Goal: Check status: Check status

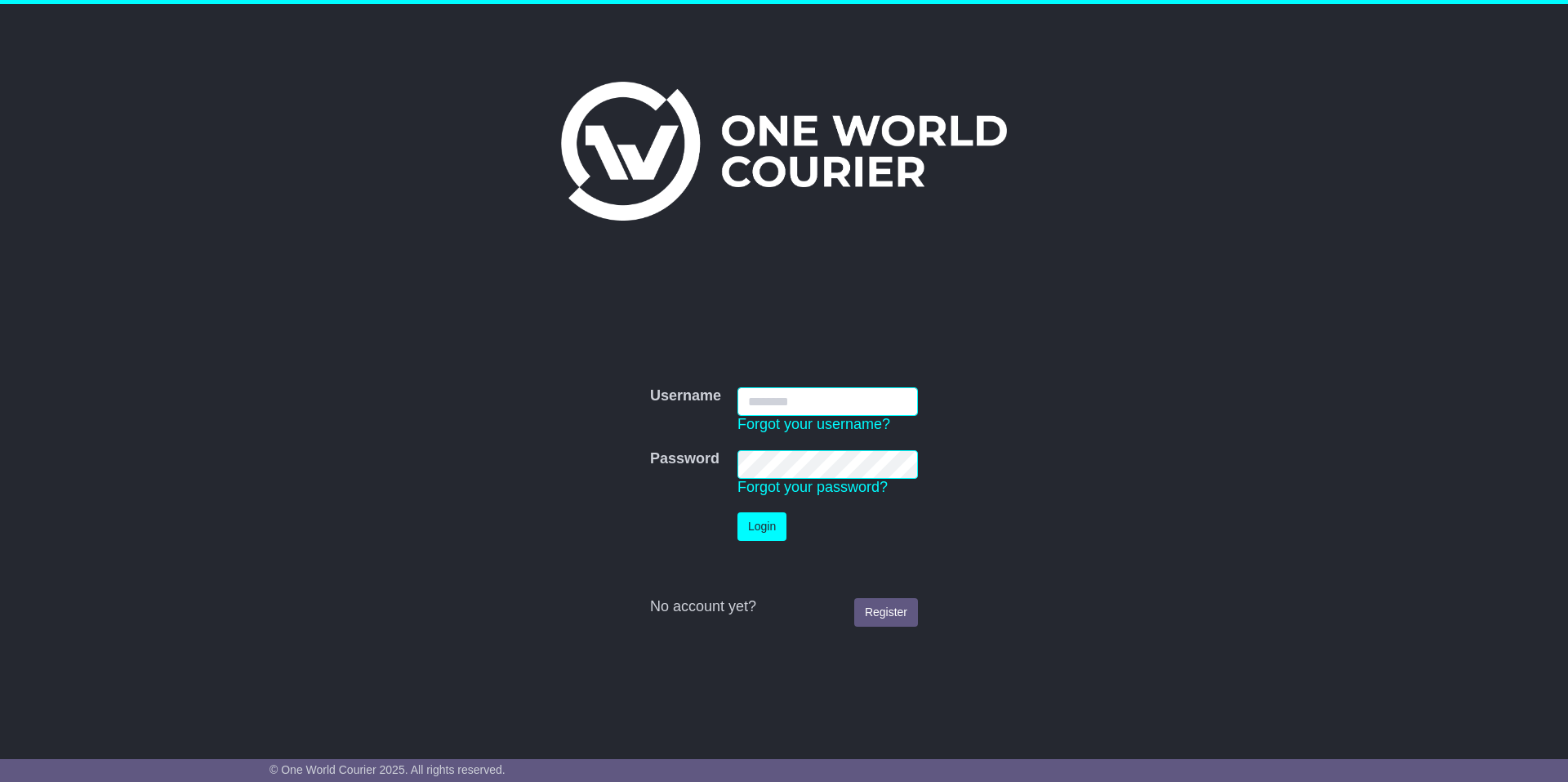
type input "********"
click at [772, 531] on button "Login" at bounding box center [762, 526] width 49 height 29
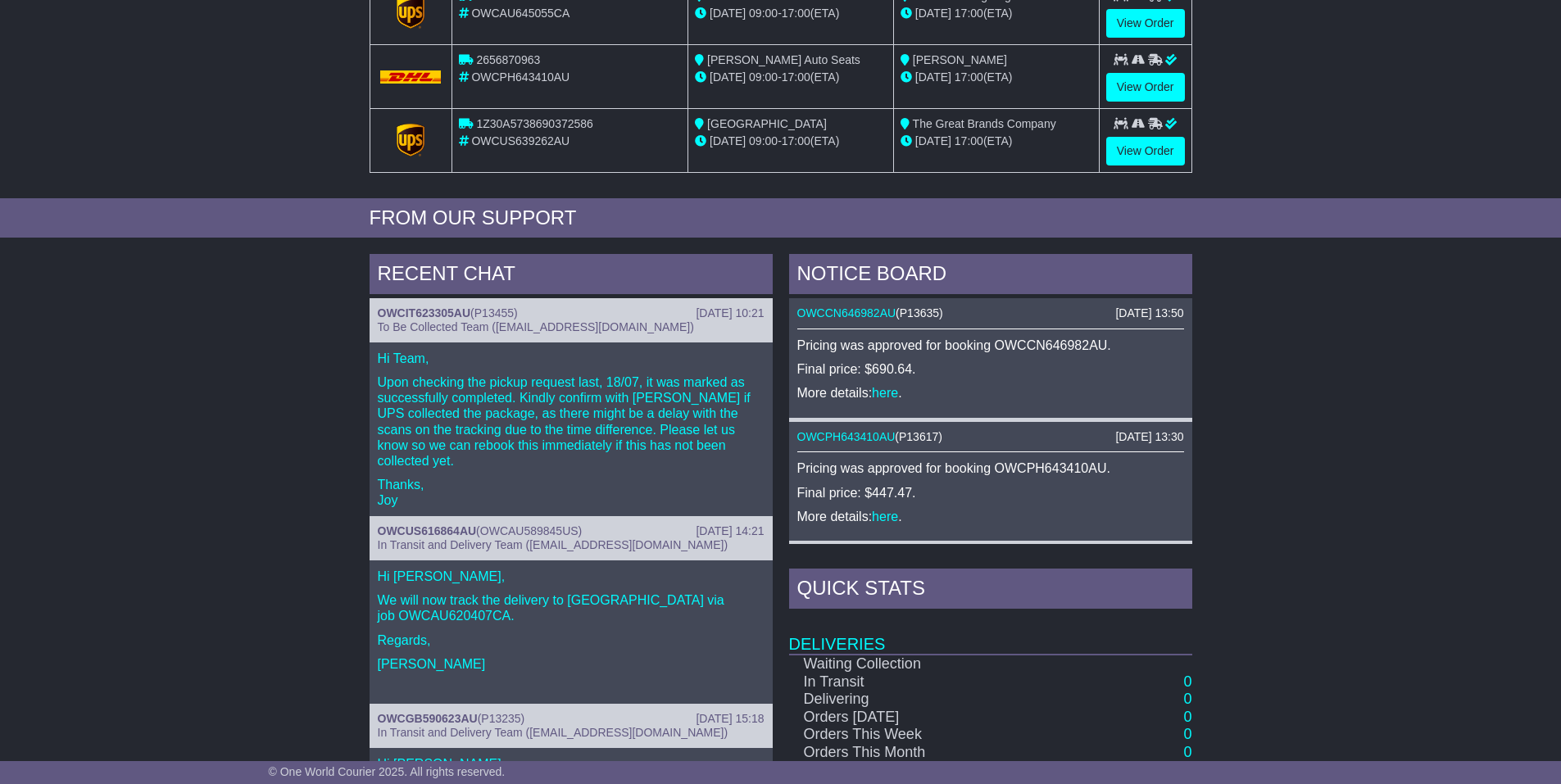
scroll to position [648, 0]
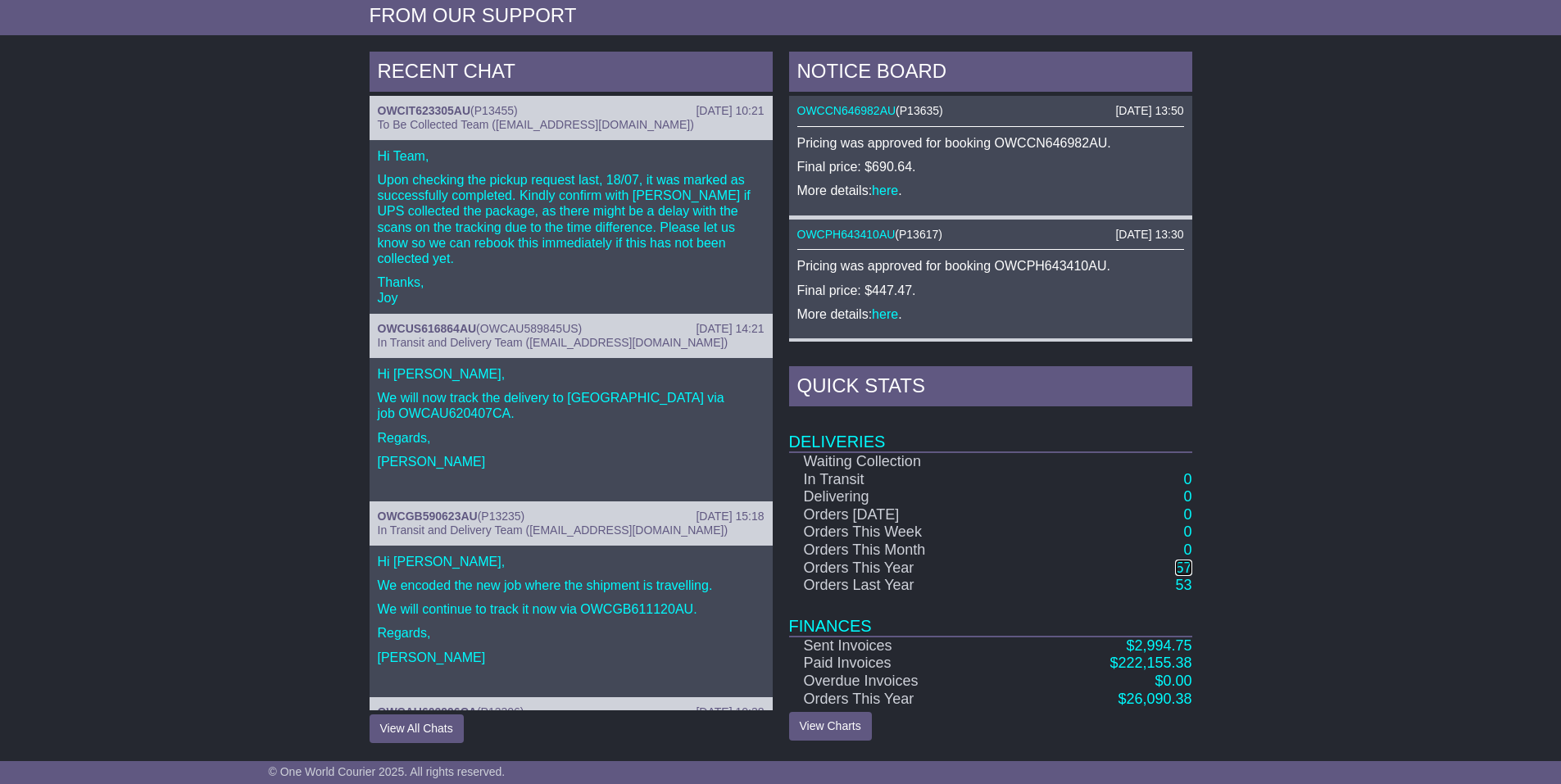
click at [1184, 570] on link "57" at bounding box center [1183, 567] width 17 height 17
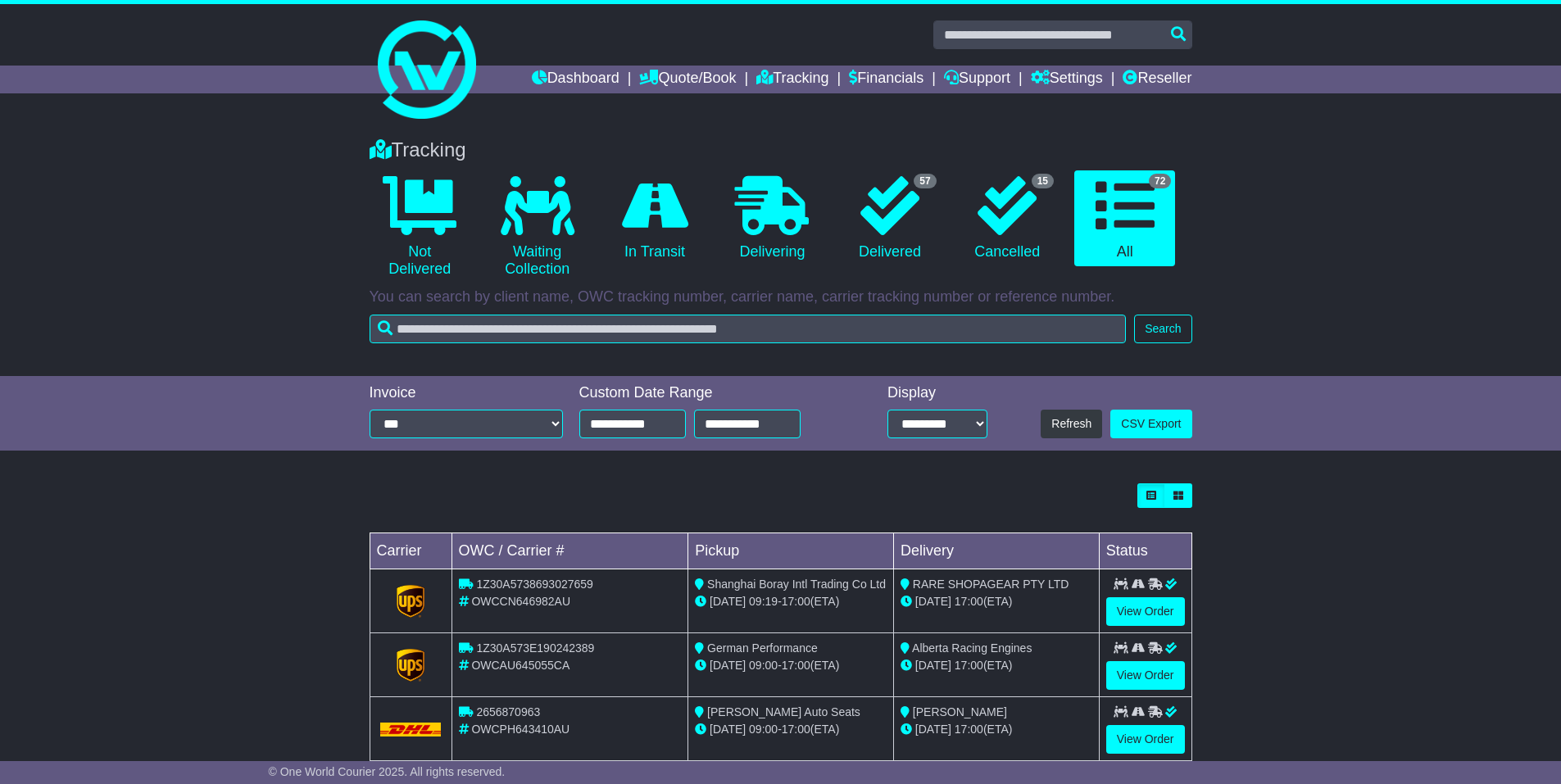
scroll to position [428, 0]
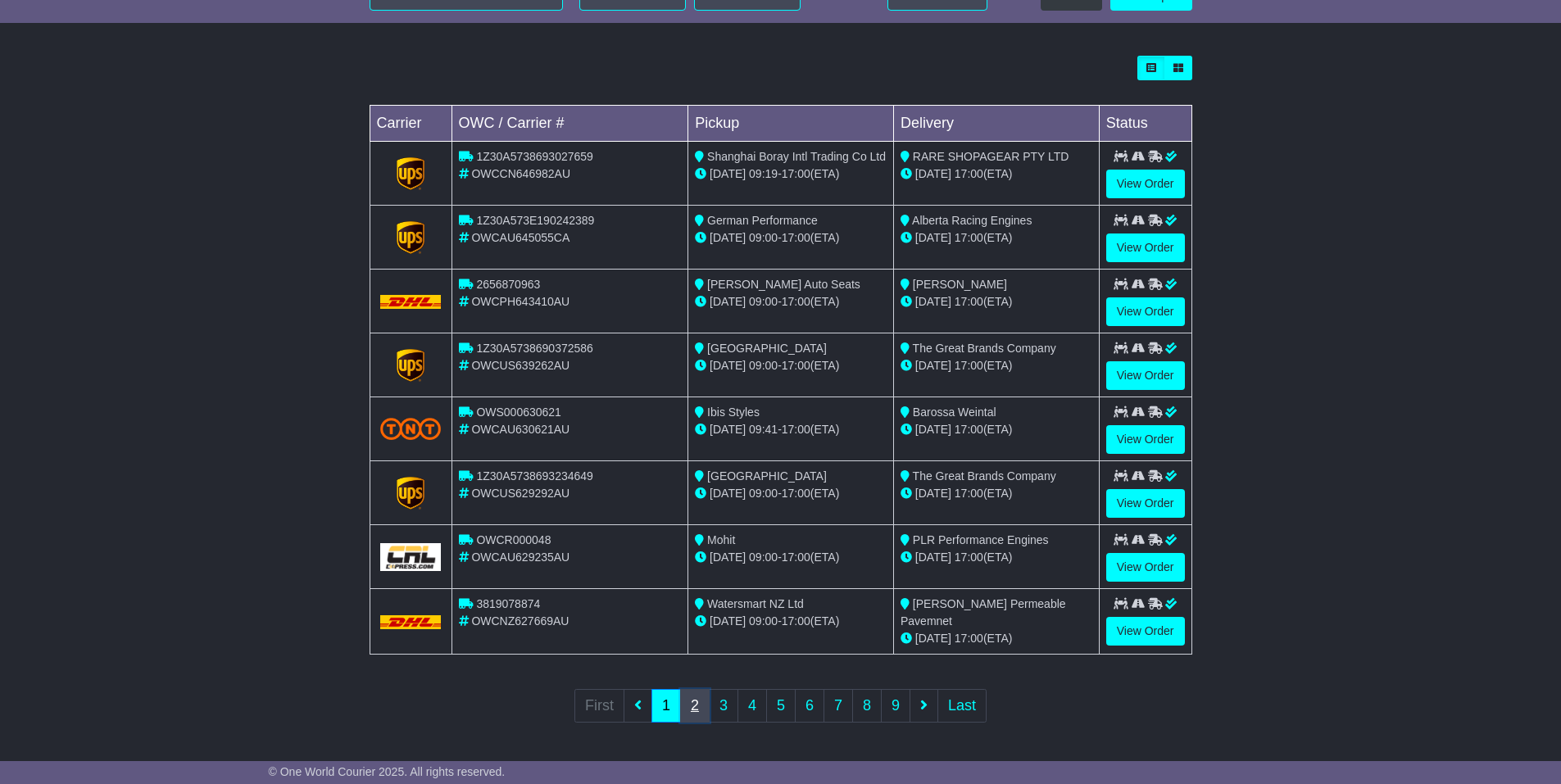
click at [701, 705] on link "2" at bounding box center [695, 705] width 30 height 33
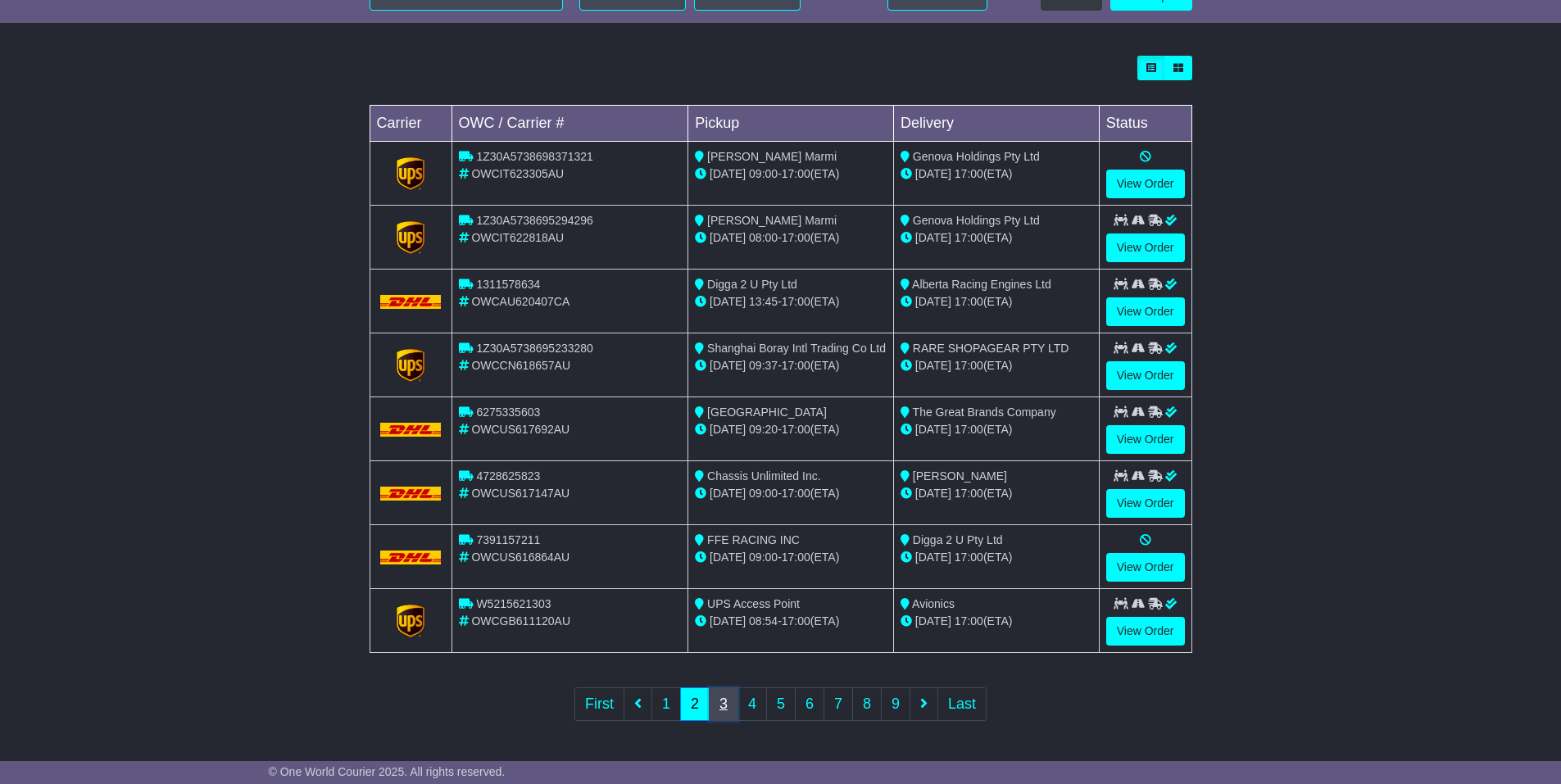
click at [723, 705] on link "3" at bounding box center [724, 704] width 30 height 33
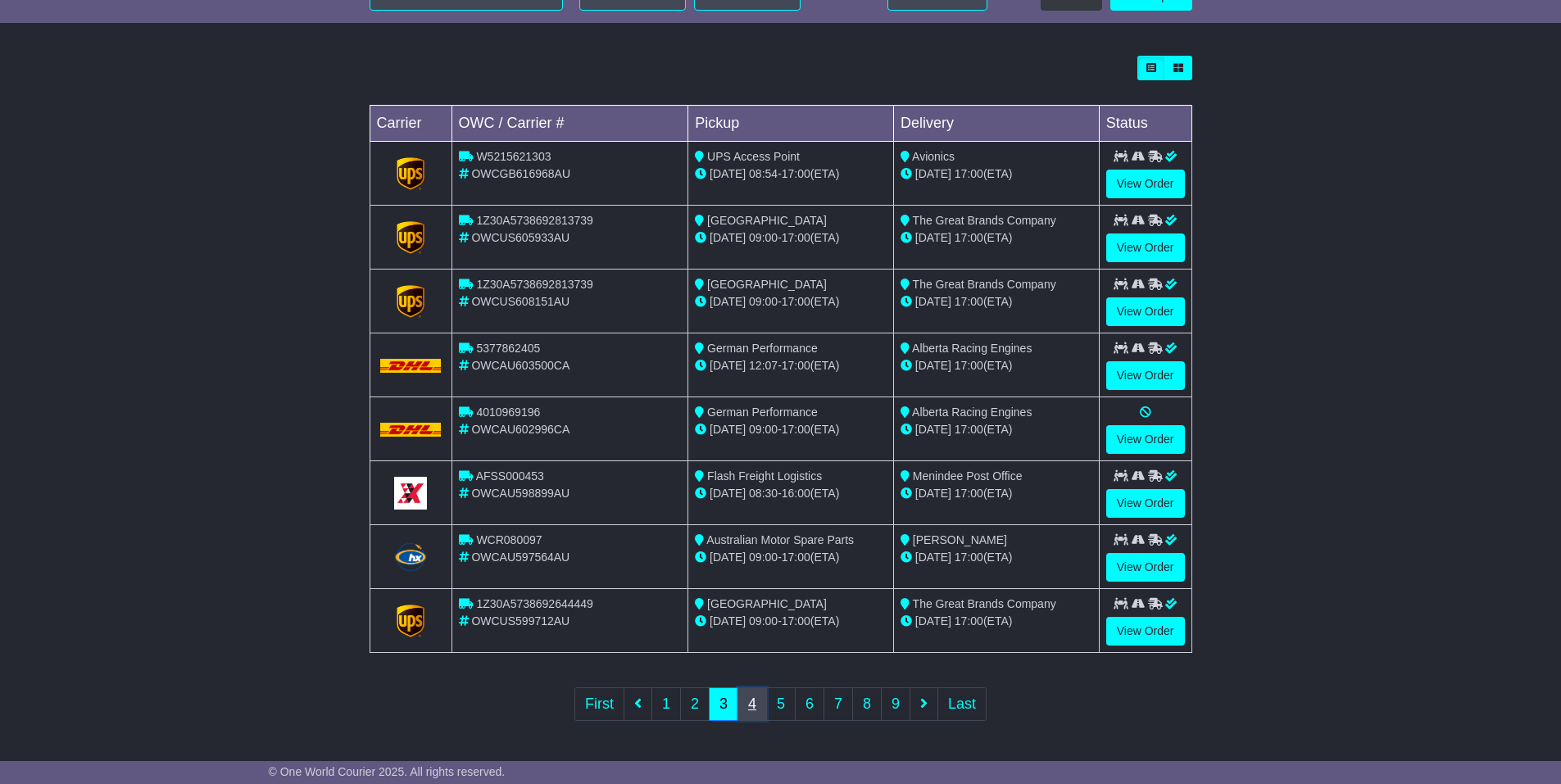
click at [751, 702] on link "4" at bounding box center [753, 704] width 30 height 33
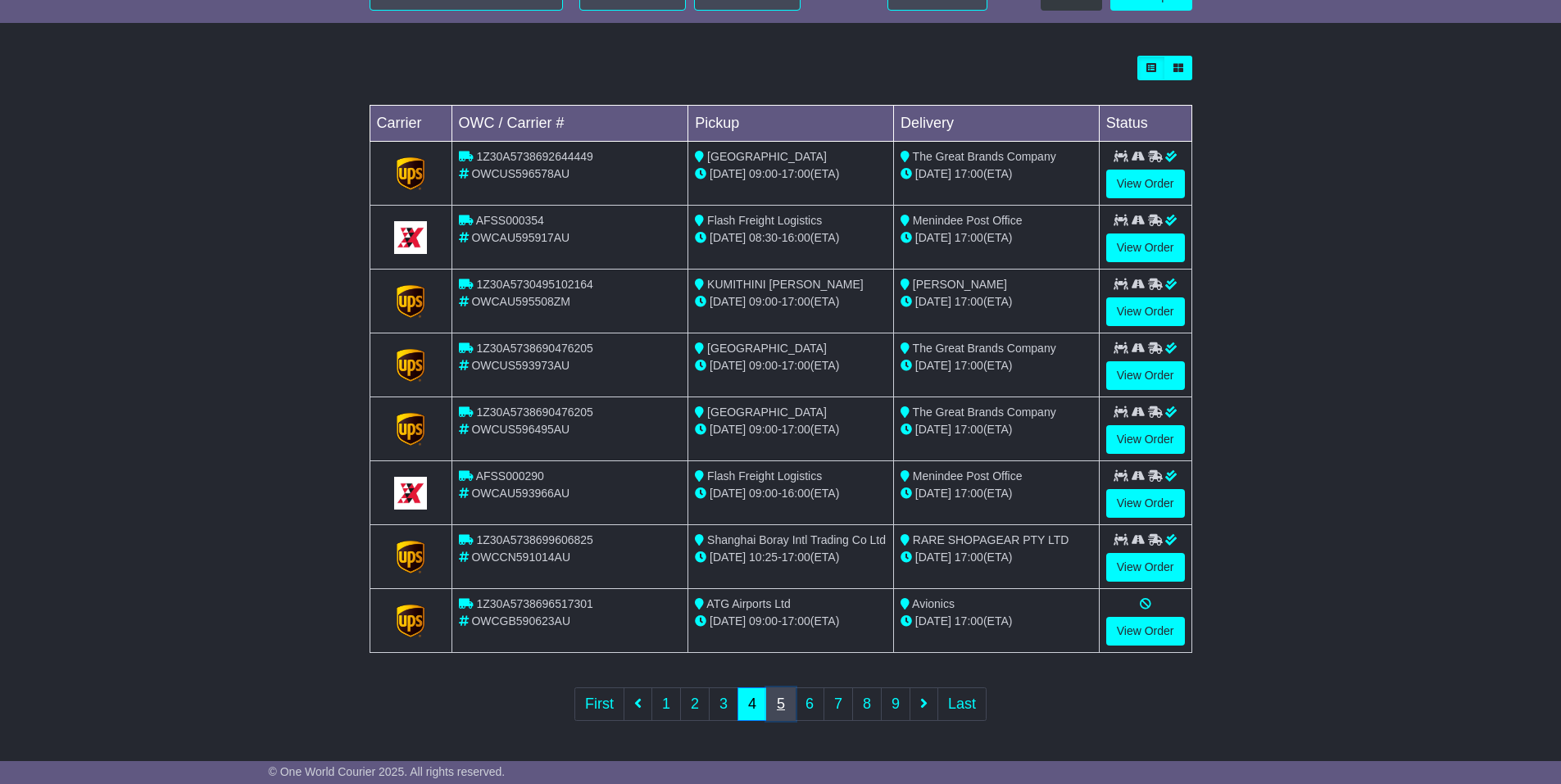
click at [784, 695] on link "5" at bounding box center [781, 704] width 30 height 33
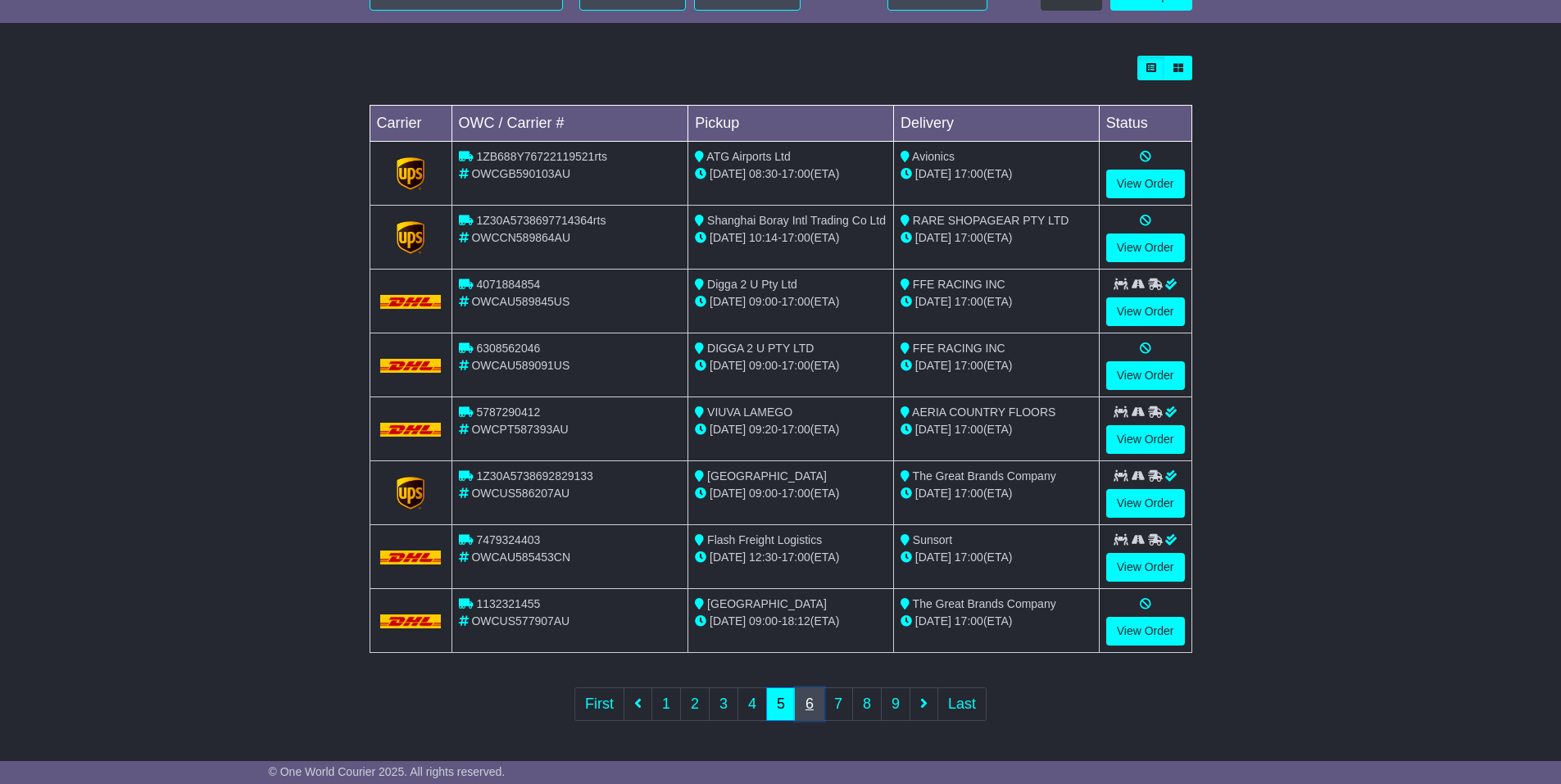
click at [810, 694] on link "6" at bounding box center [810, 704] width 30 height 33
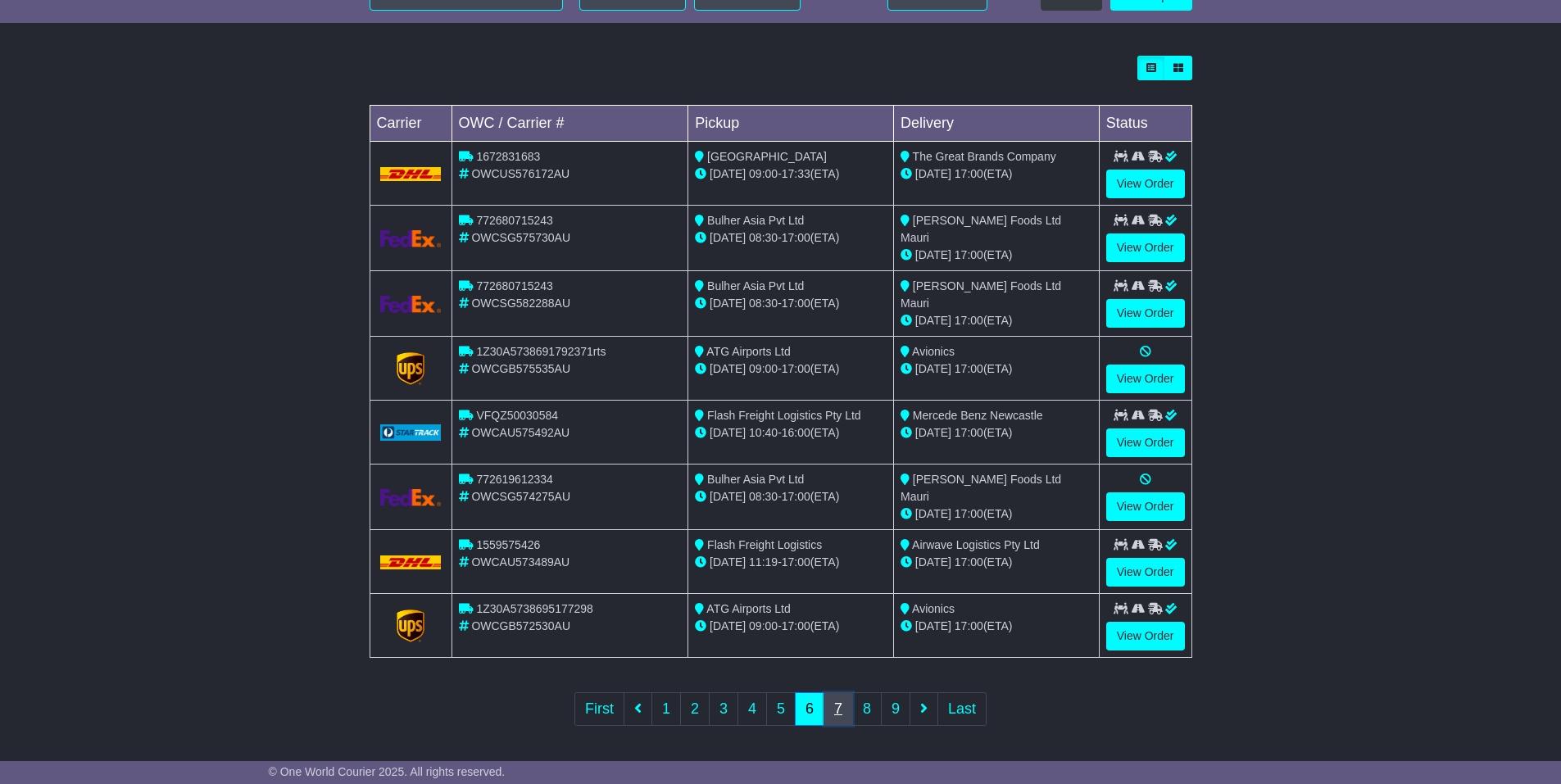
click at [844, 702] on link "7" at bounding box center [839, 709] width 30 height 33
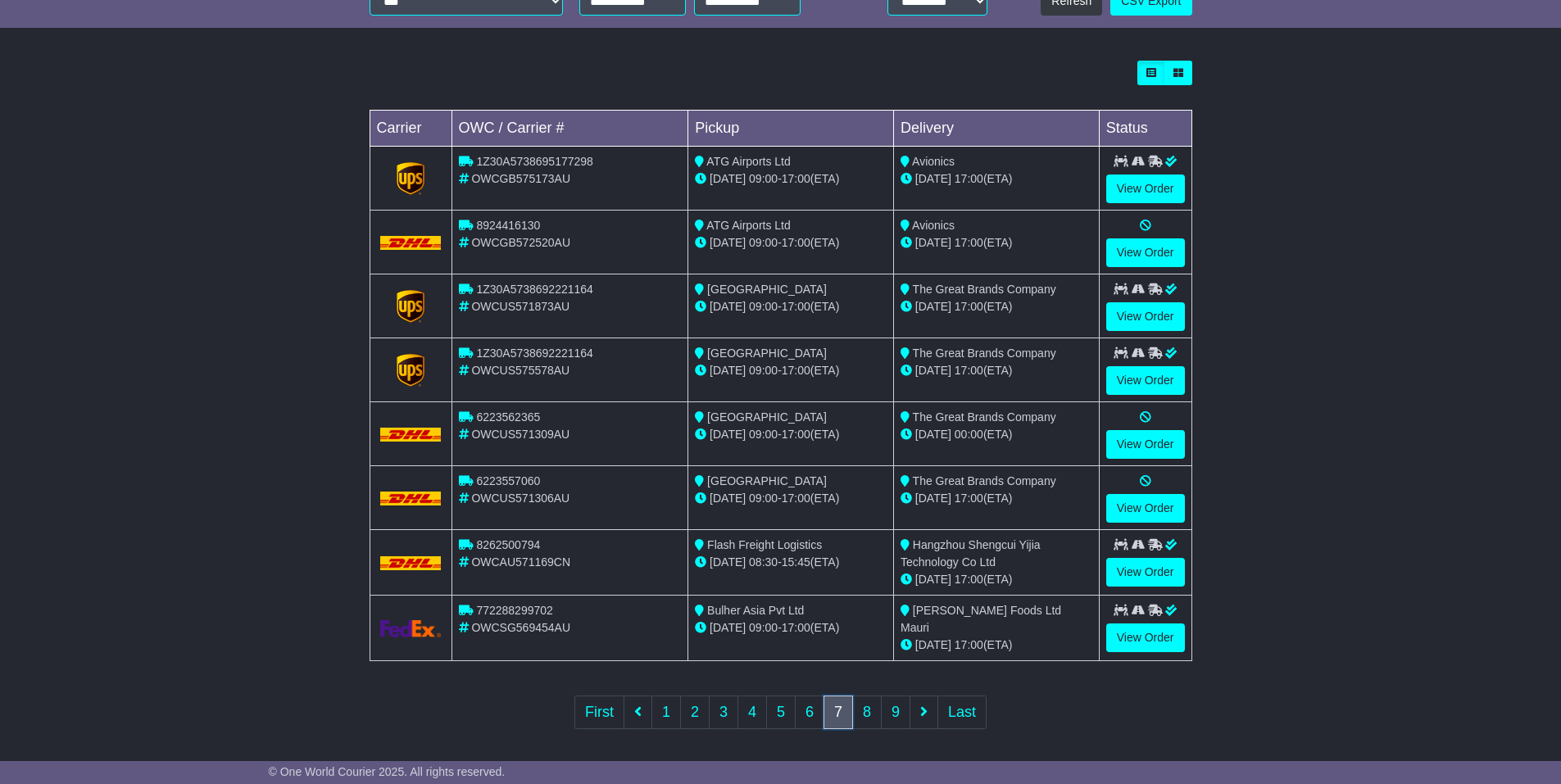
scroll to position [430, 0]
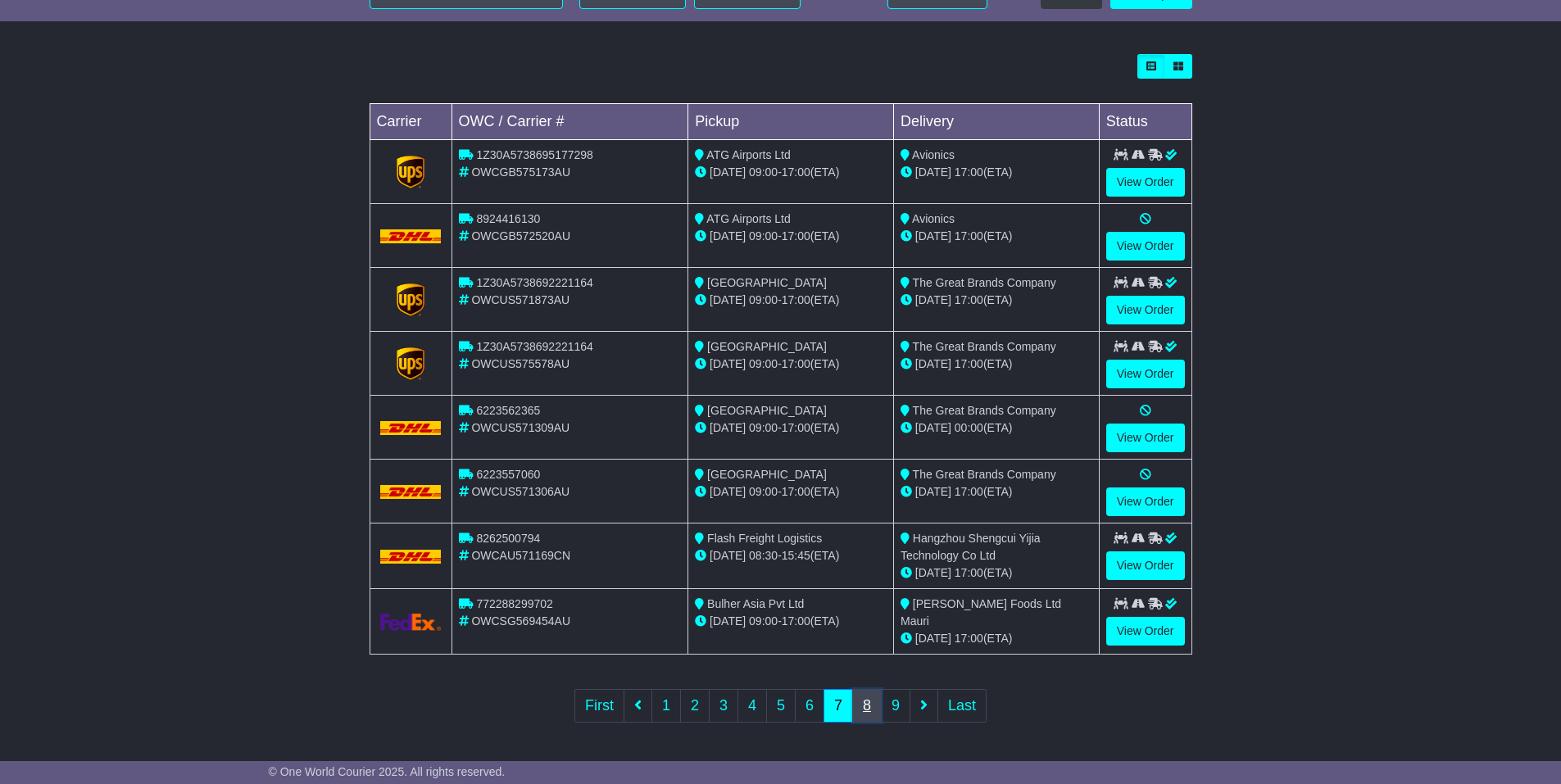
click at [878, 703] on link "8" at bounding box center [868, 705] width 30 height 33
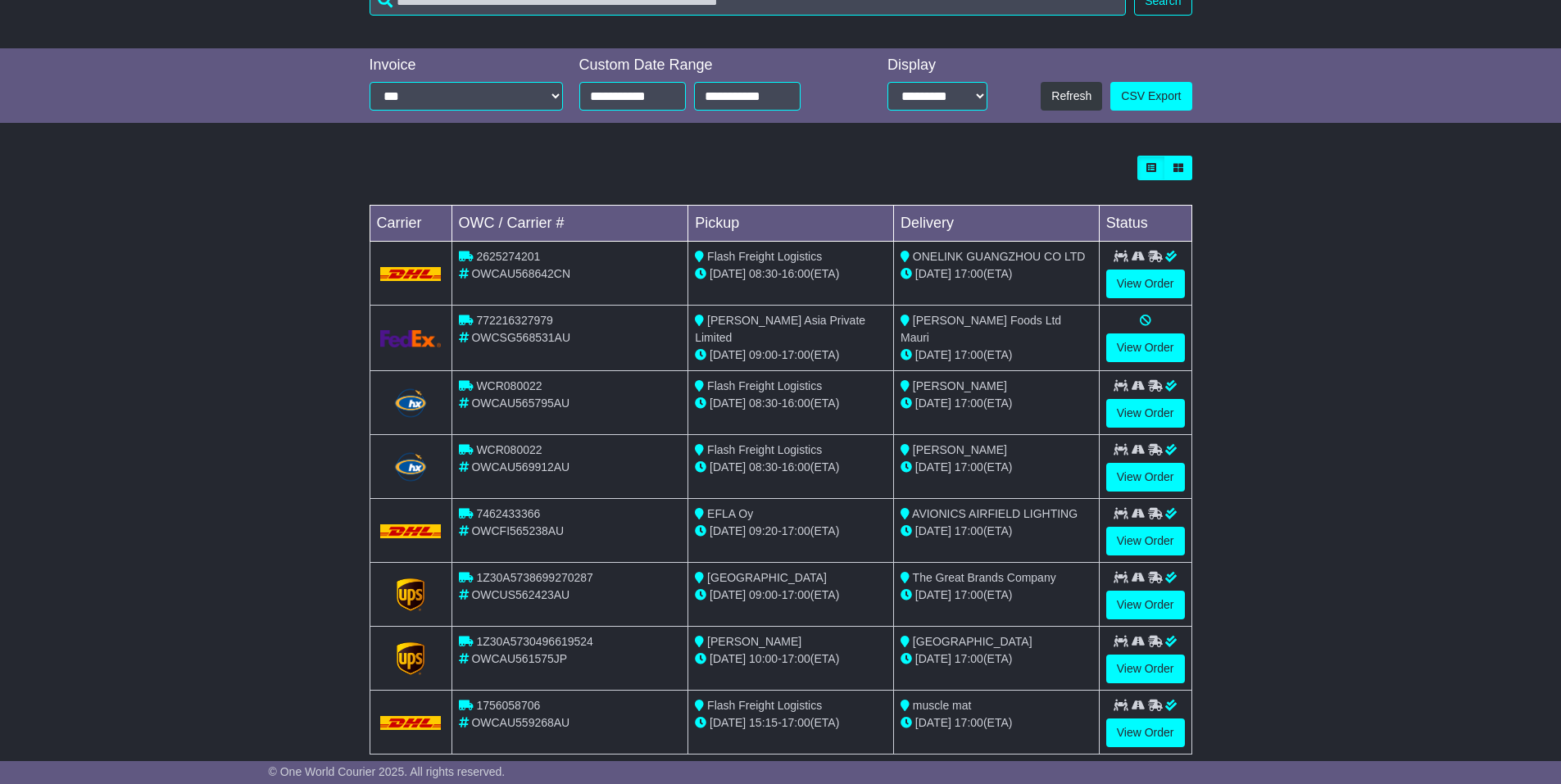
scroll to position [428, 0]
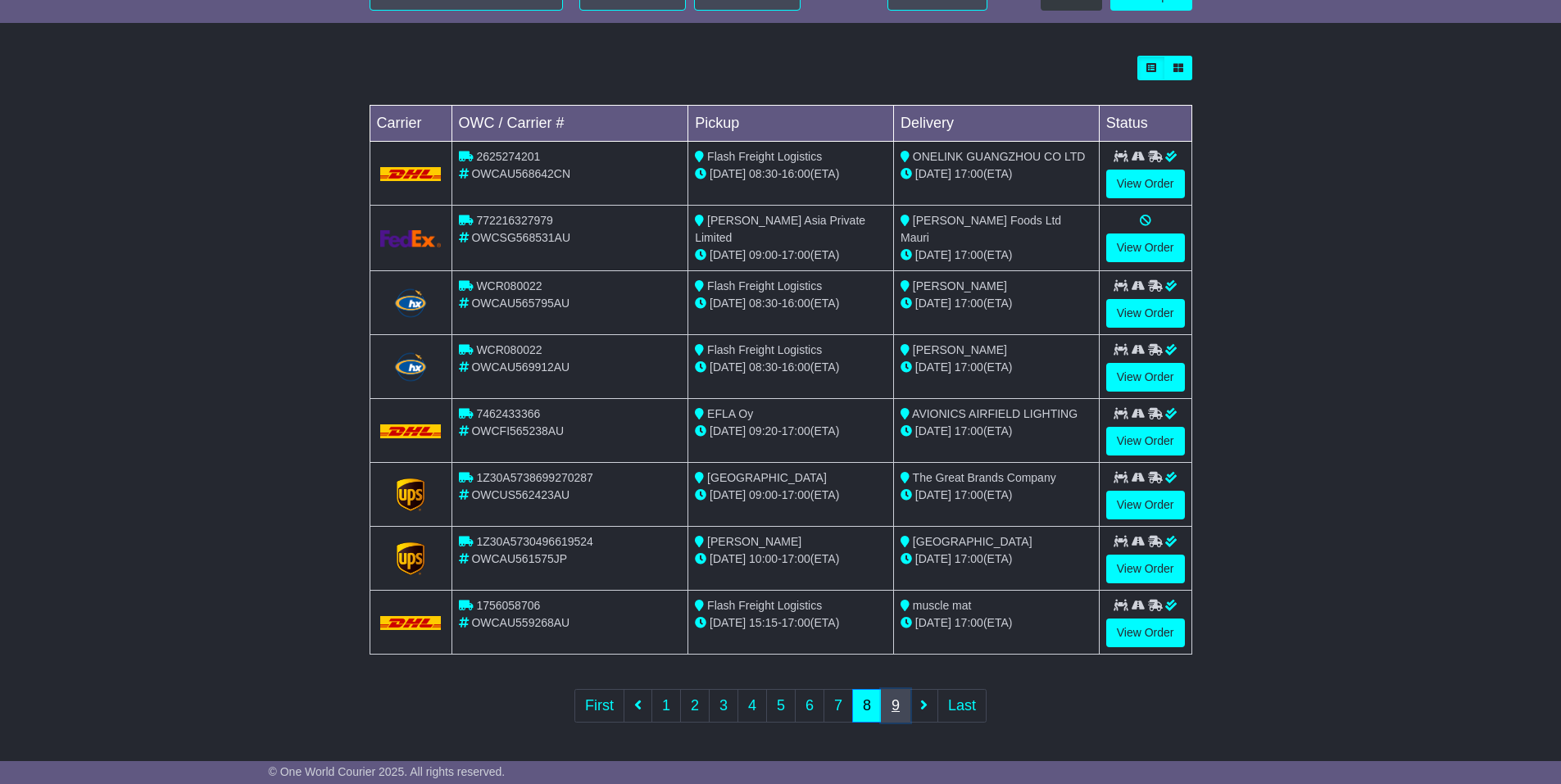
click at [901, 699] on link "9" at bounding box center [896, 705] width 30 height 33
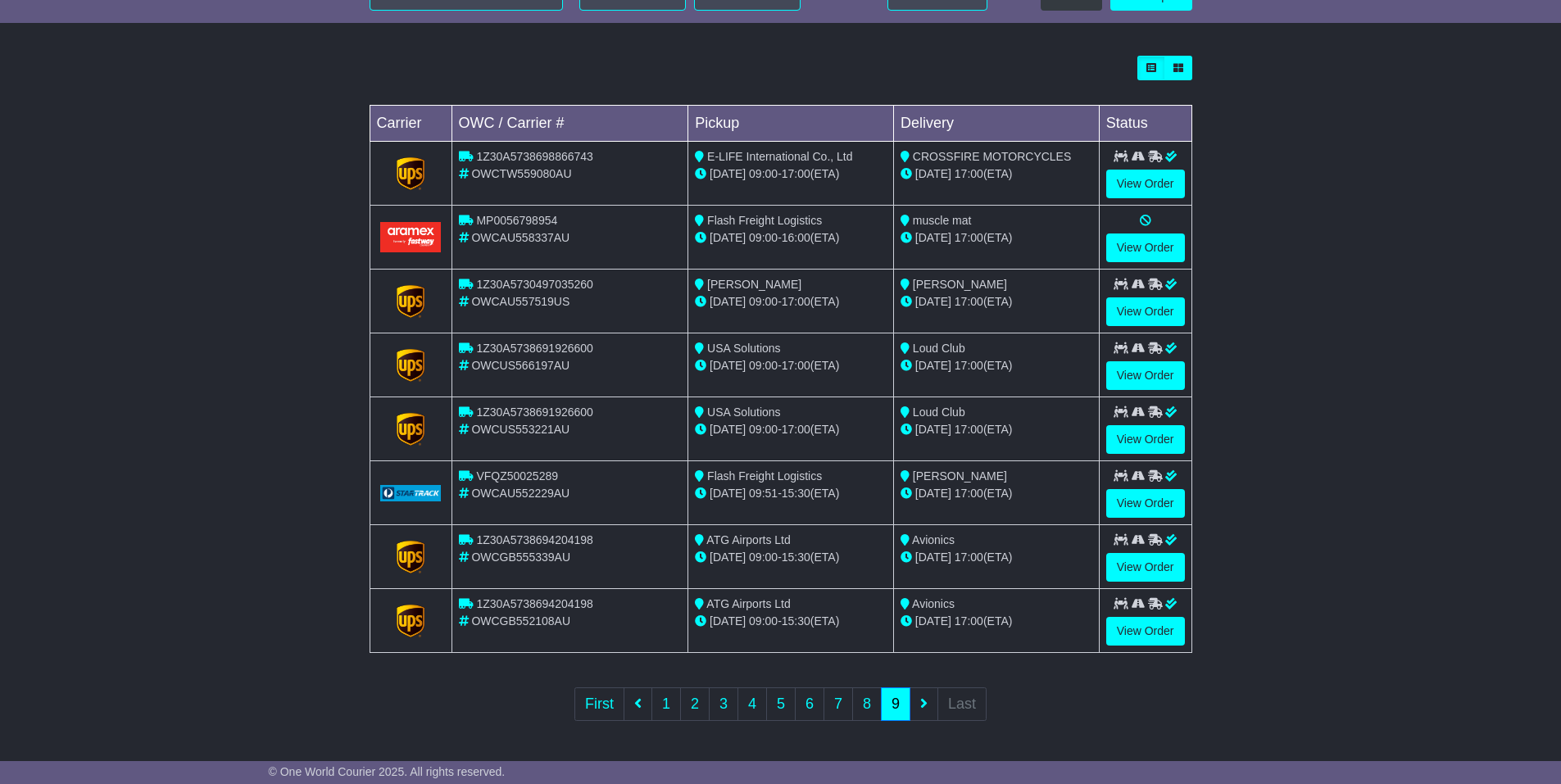
click at [927, 703] on ul "First 1 2 3 4 5 6 7 8 9 Last" at bounding box center [780, 704] width 412 height 33
click at [924, 702] on ul "First 1 2 3 4 5 6 7 8 9 Last" at bounding box center [780, 704] width 412 height 33
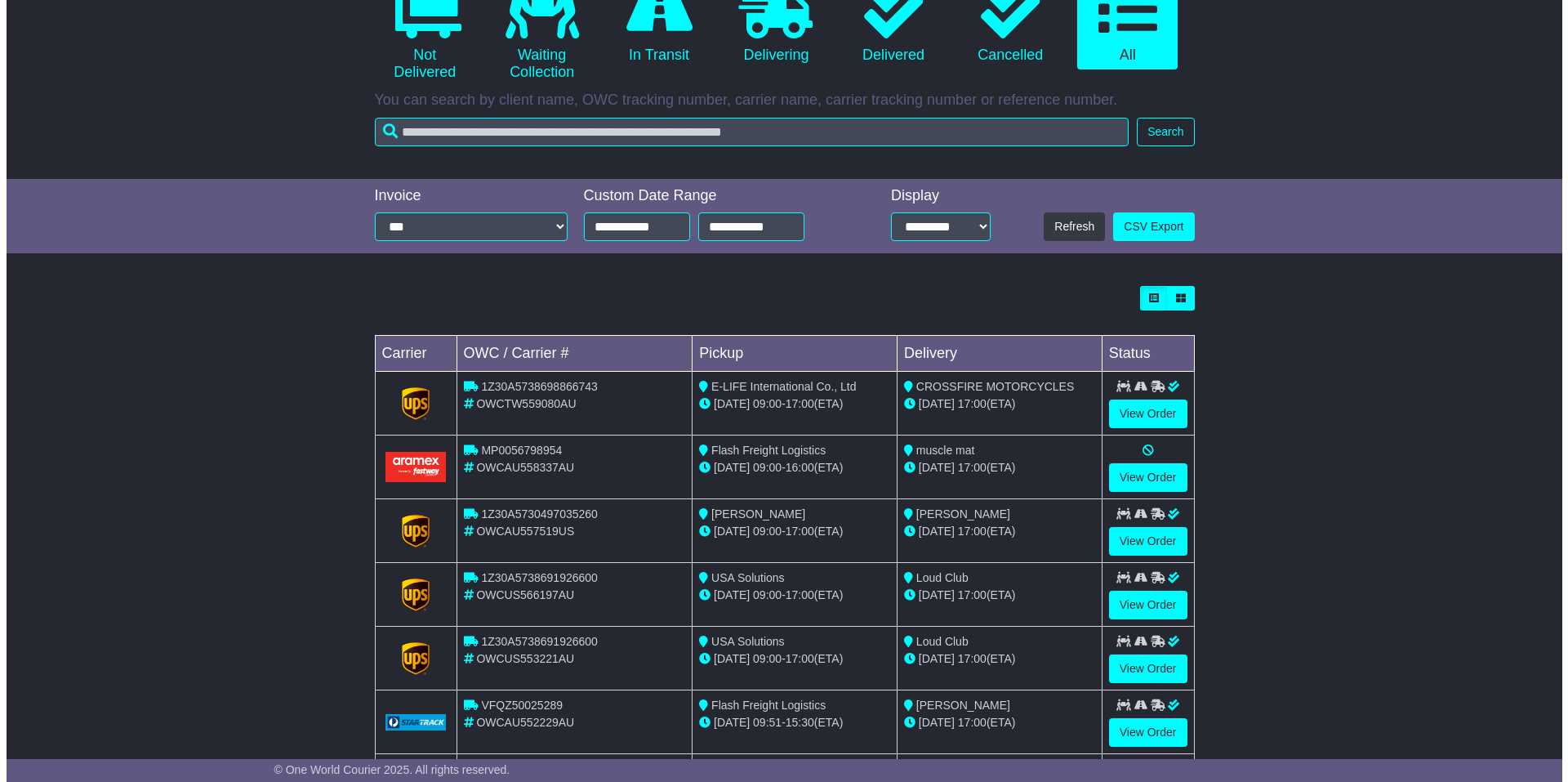
scroll to position [0, 0]
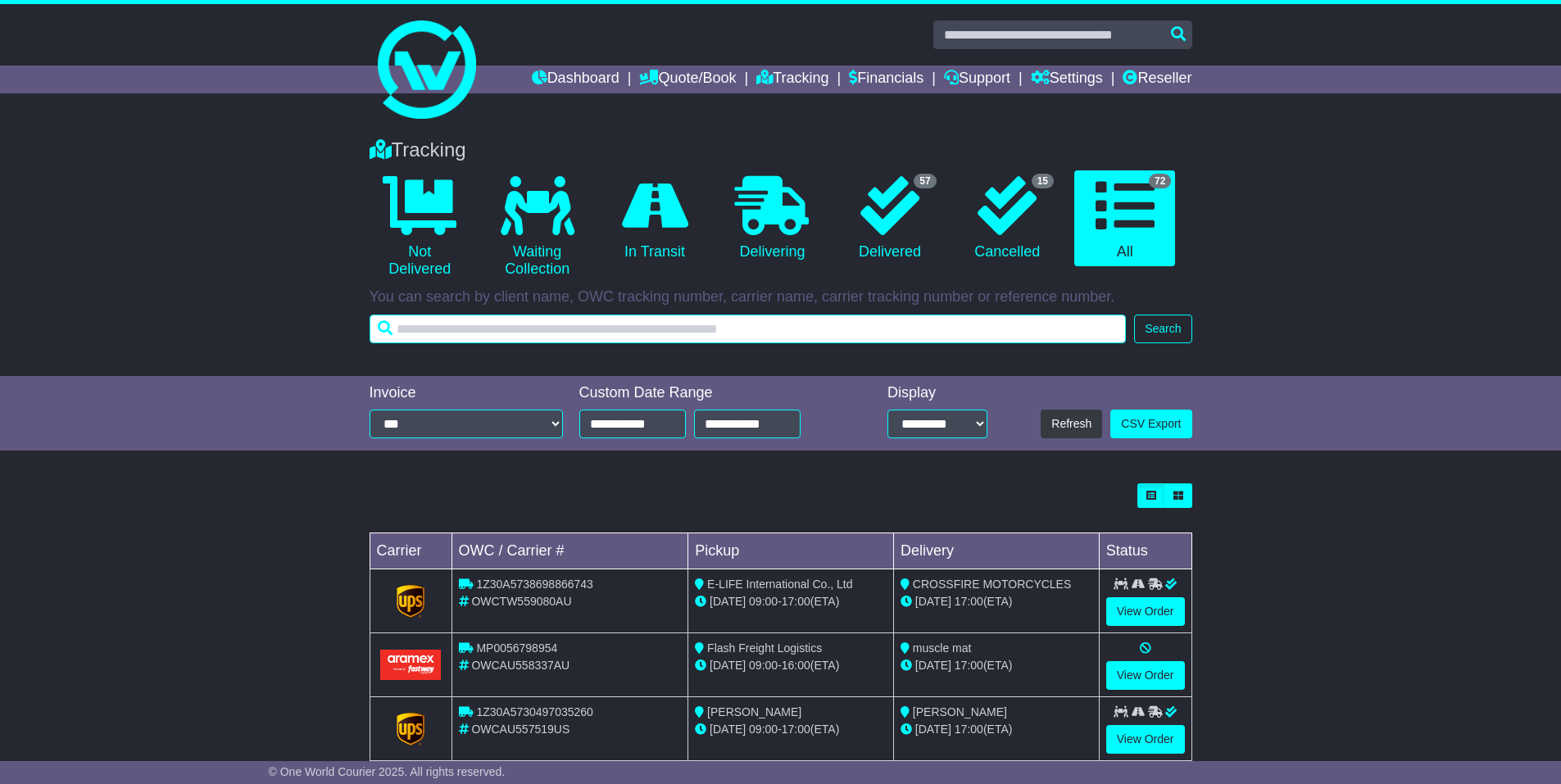
click at [608, 329] on input "text" at bounding box center [748, 328] width 757 height 29
type input "*"
drag, startPoint x: 546, startPoint y: 325, endPoint x: 354, endPoint y: 322, distance: 192.0
click at [354, 322] on div "Tracking 0 Not Delivered 0 Waiting Collection 0 In Transit 0 Delivering" at bounding box center [780, 248] width 1561 height 254
type input "*****"
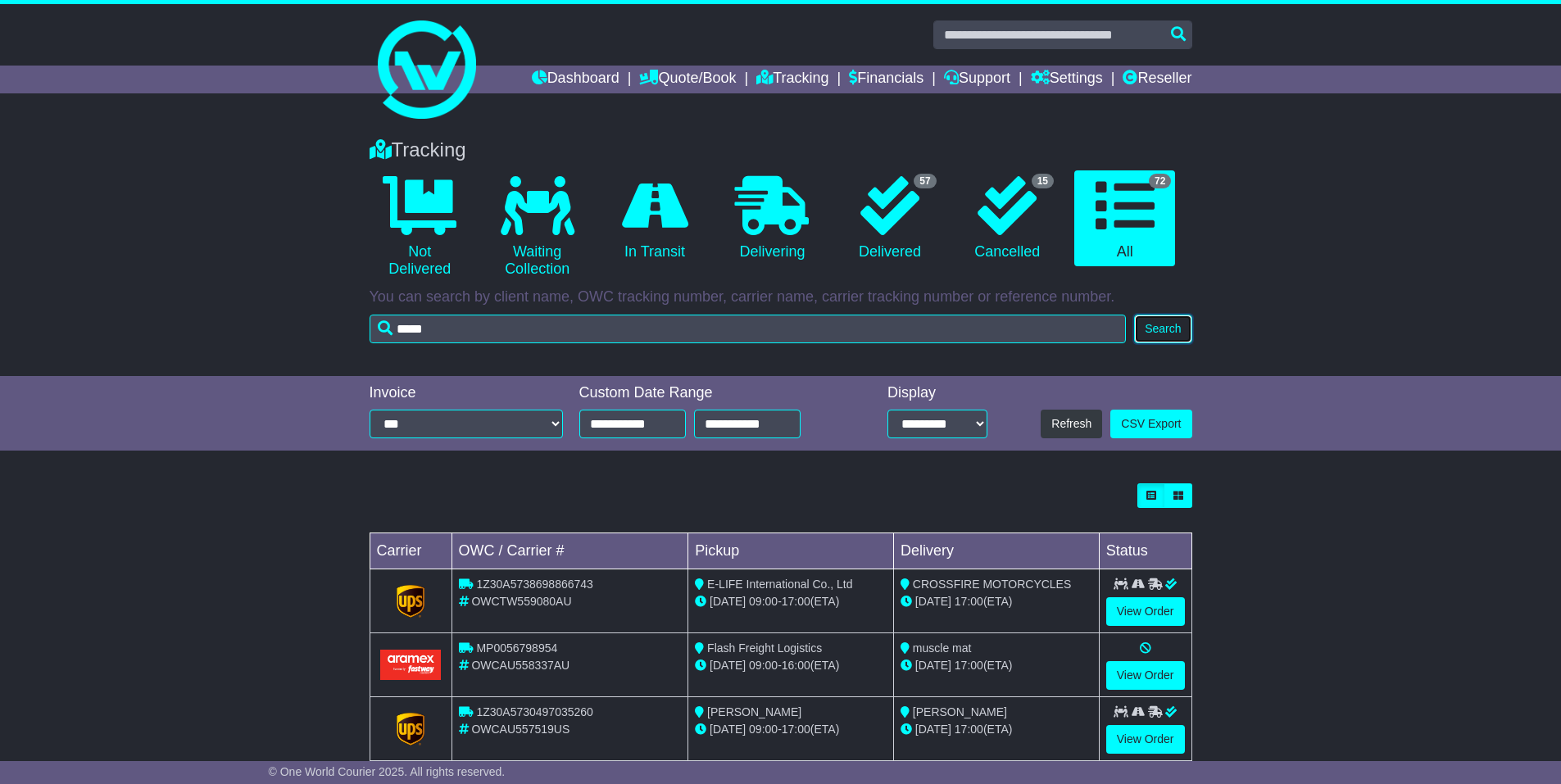
click at [1169, 327] on button "Search" at bounding box center [1164, 328] width 58 height 29
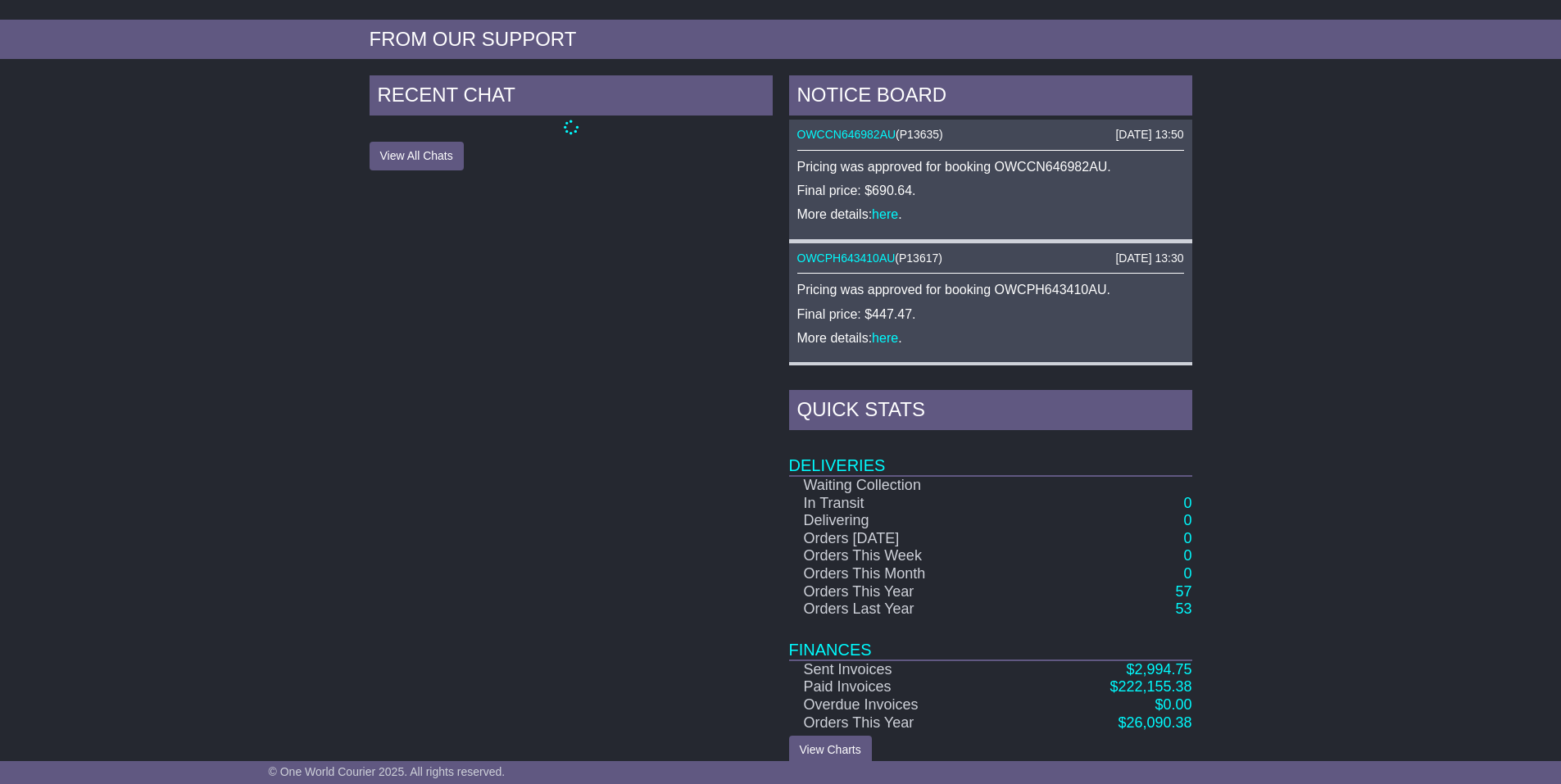
scroll to position [646, 0]
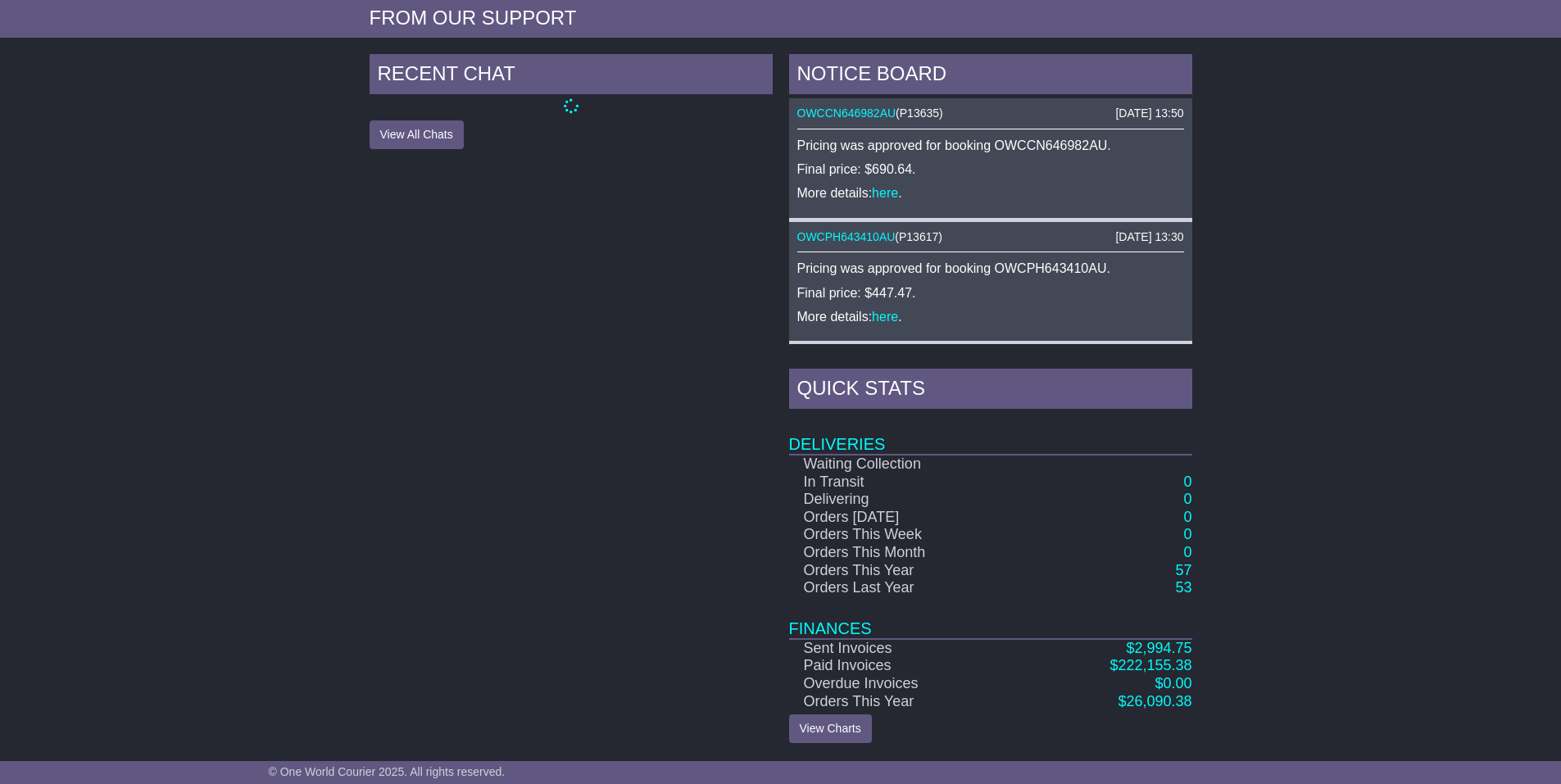
click at [1192, 581] on div "NOTICE BOARD 22 Sep 2025 13:50 OWCCN646982AU ( P13635 ) Pricing was approved fo…" at bounding box center [990, 398] width 419 height 689
click at [1186, 584] on link "53" at bounding box center [1183, 587] width 17 height 17
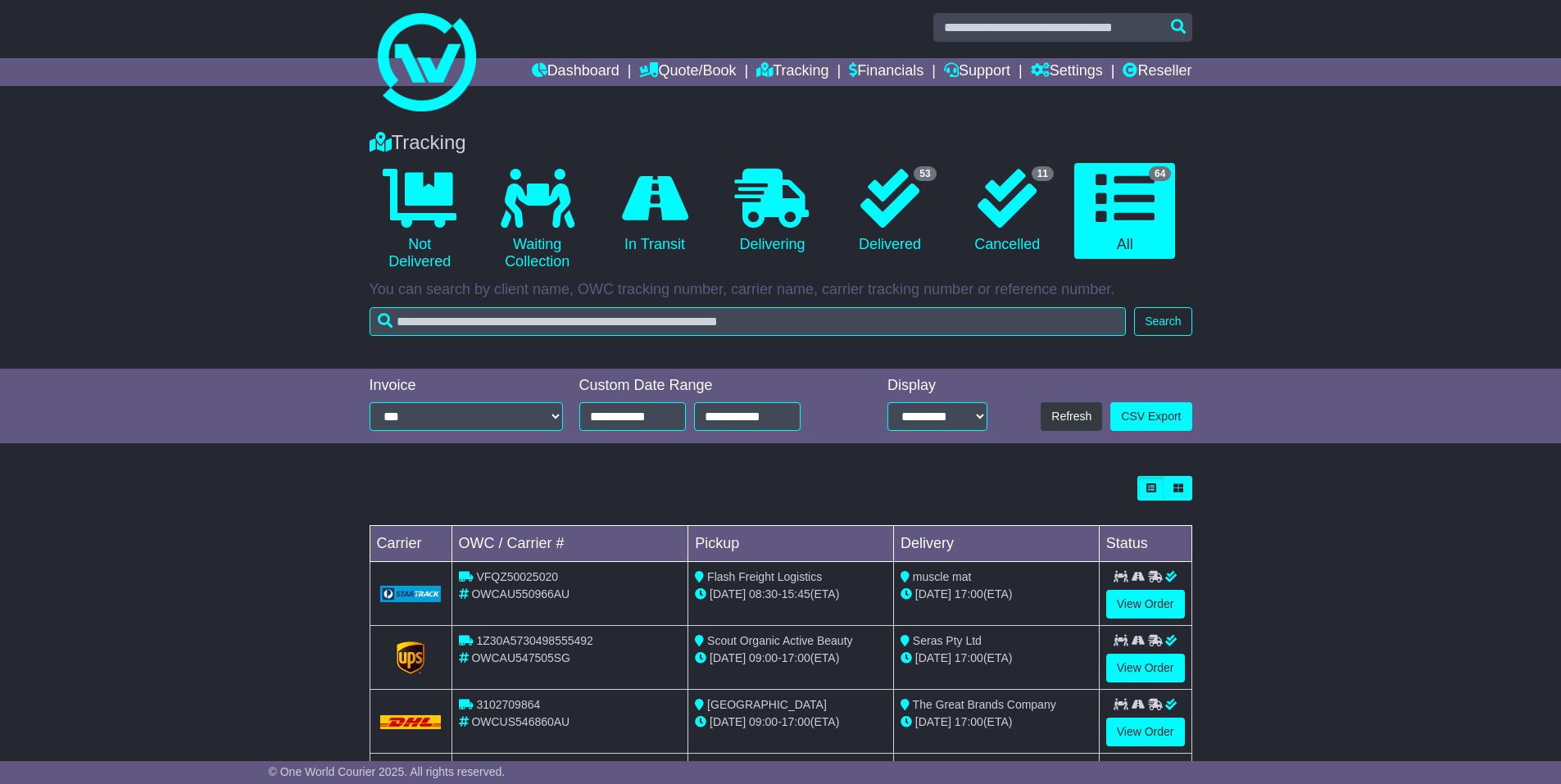
scroll to position [428, 0]
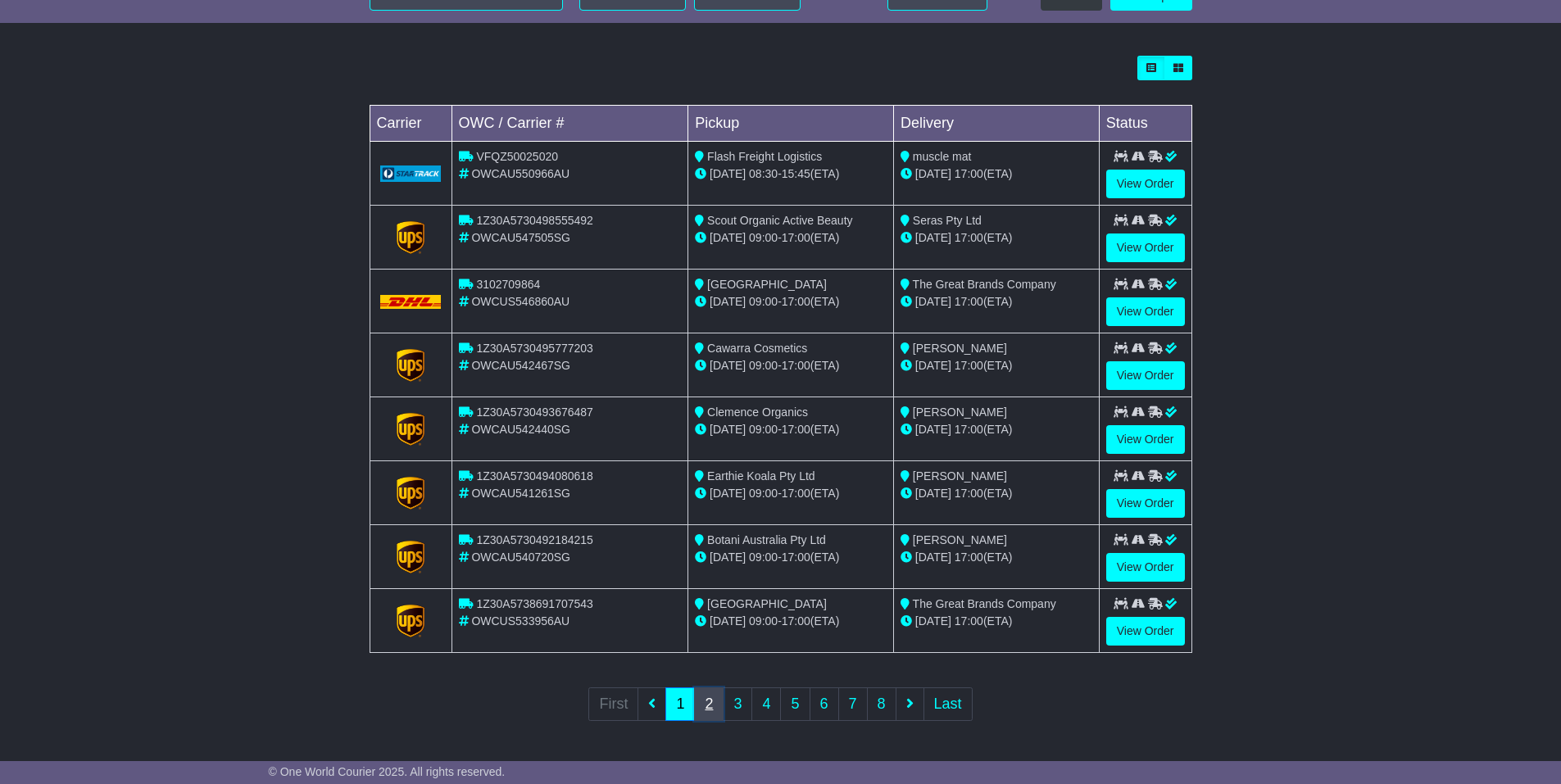
click at [707, 699] on link "2" at bounding box center [709, 704] width 30 height 33
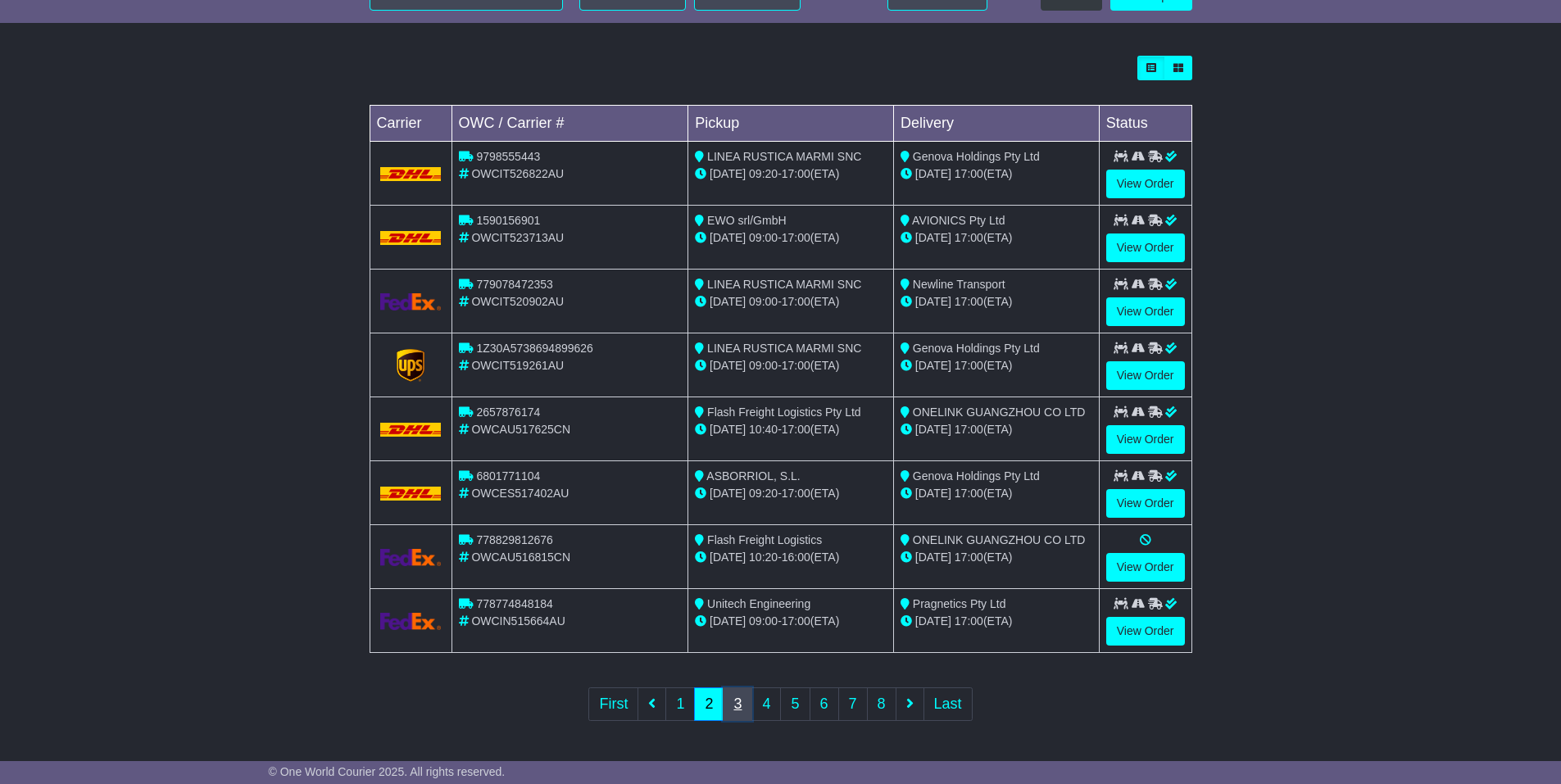
click at [740, 704] on link "3" at bounding box center [738, 704] width 30 height 33
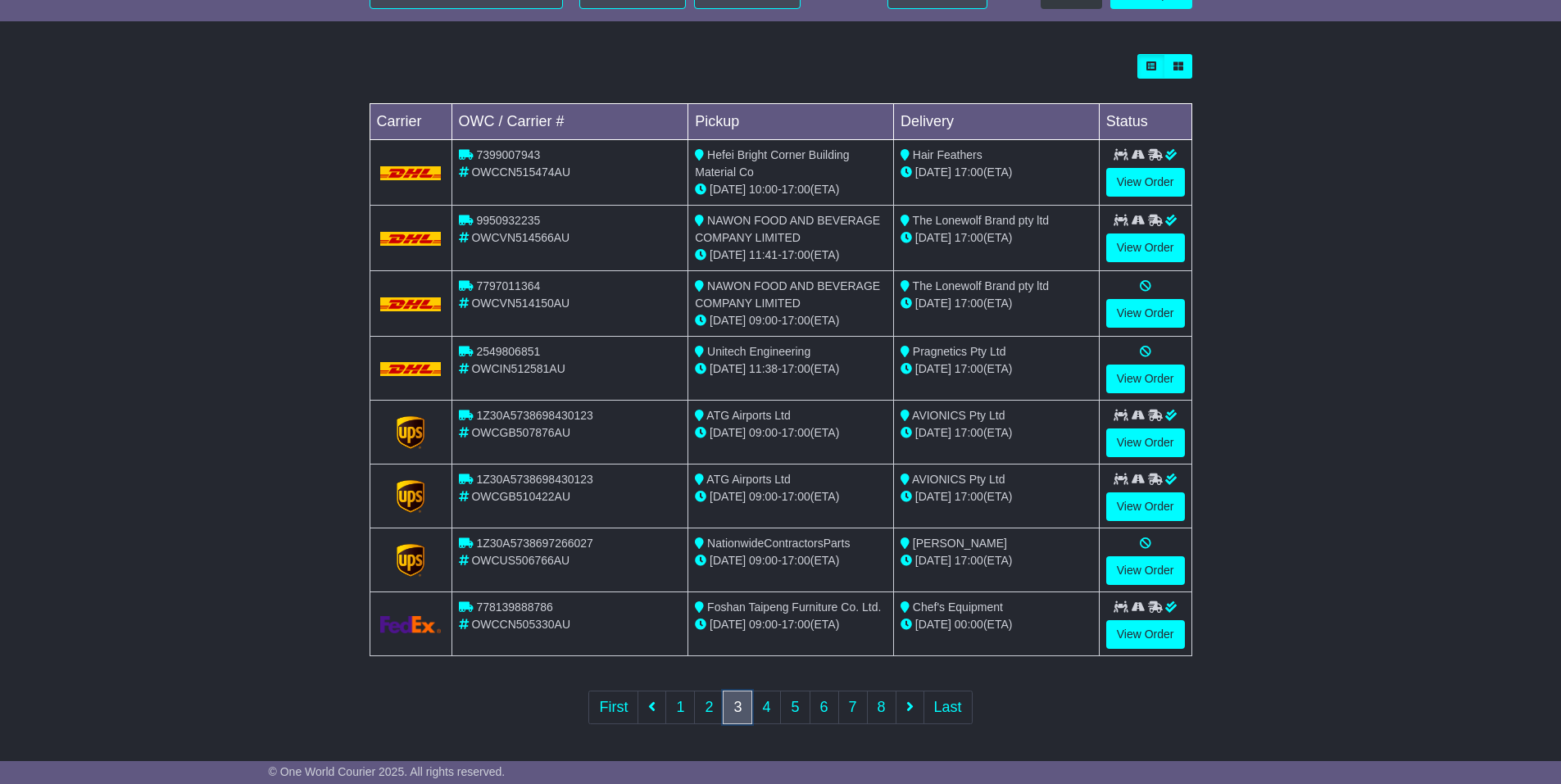
scroll to position [432, 0]
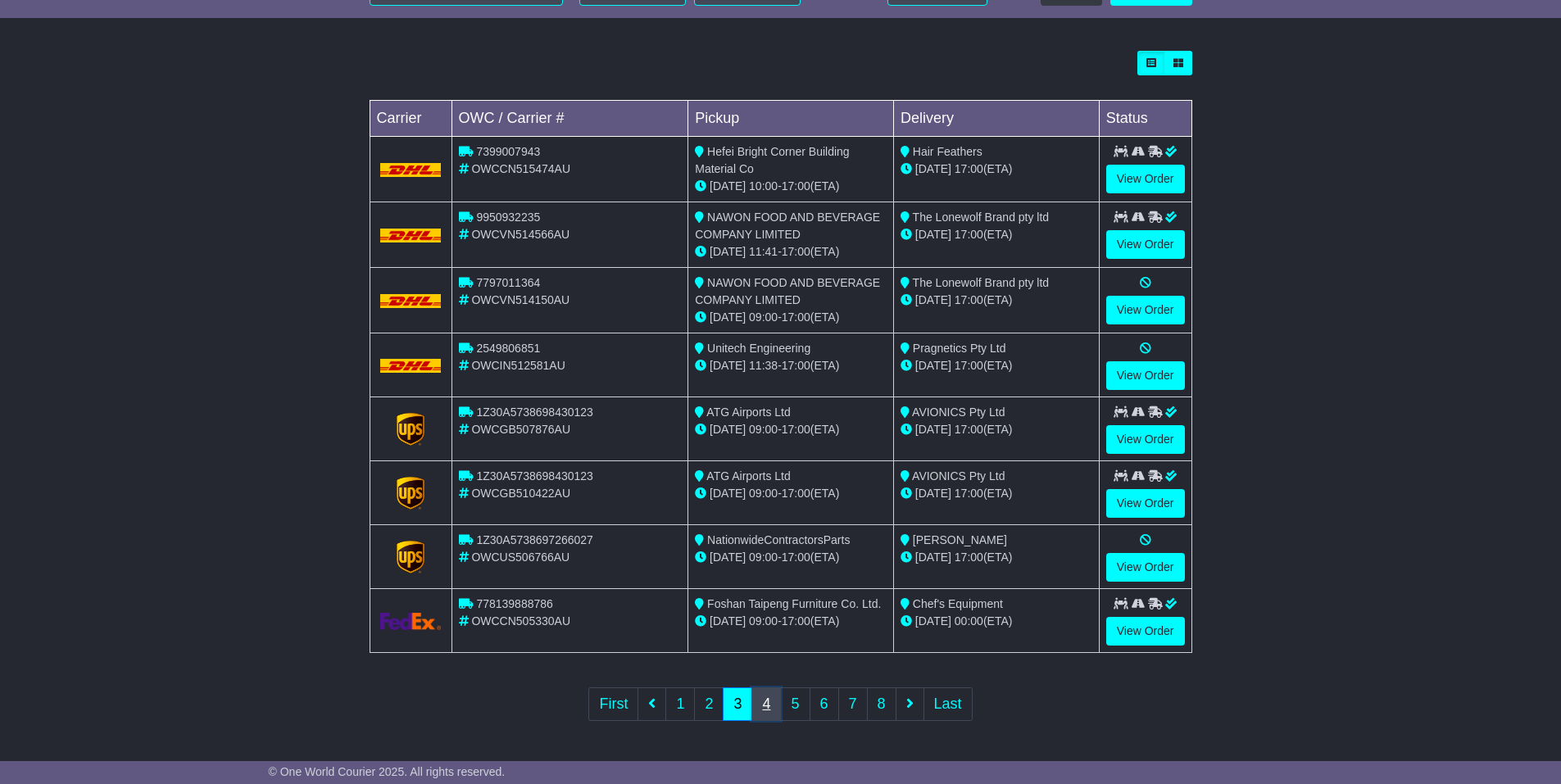
click at [770, 702] on link "4" at bounding box center [766, 704] width 30 height 33
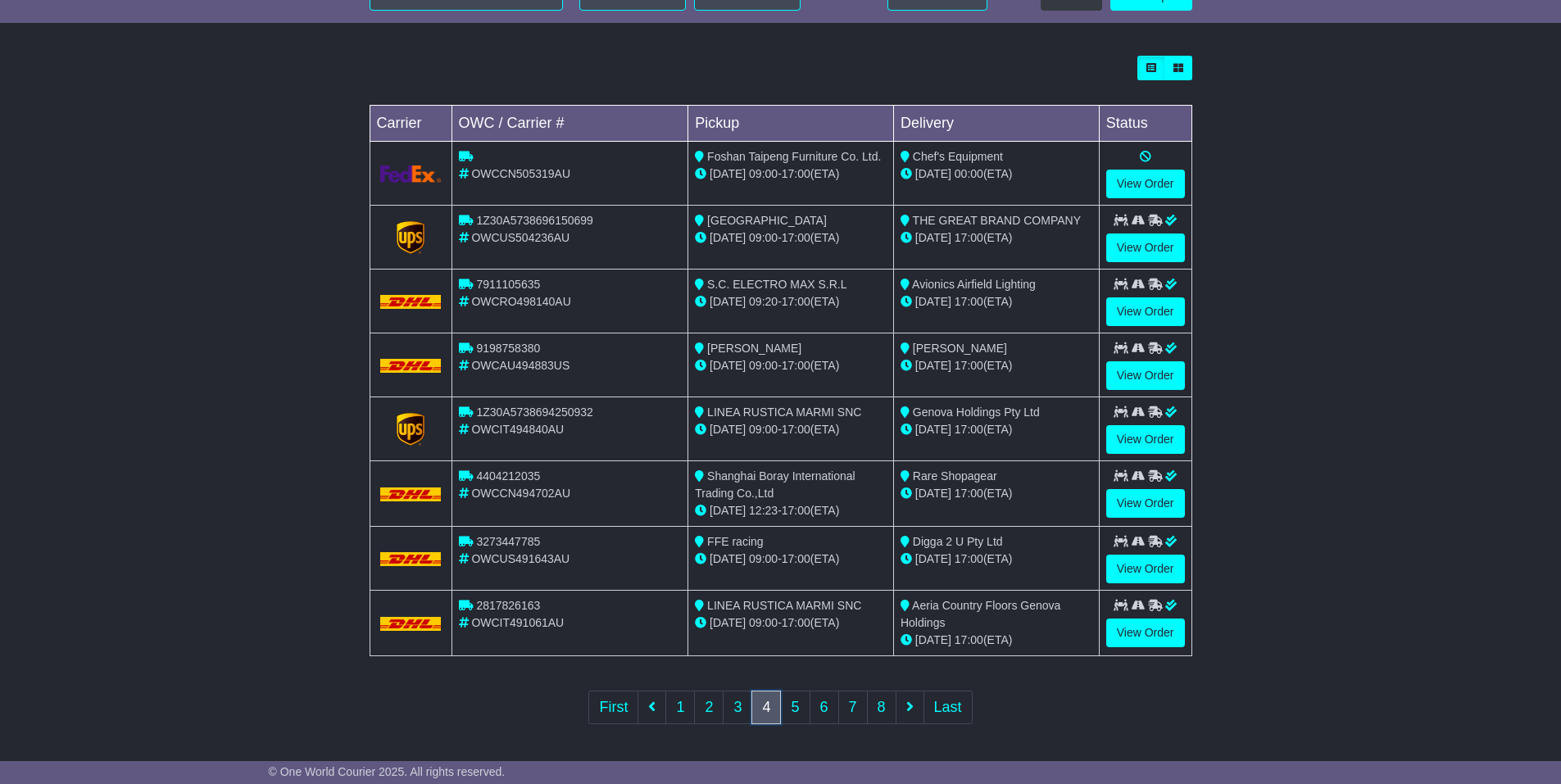
scroll to position [430, 0]
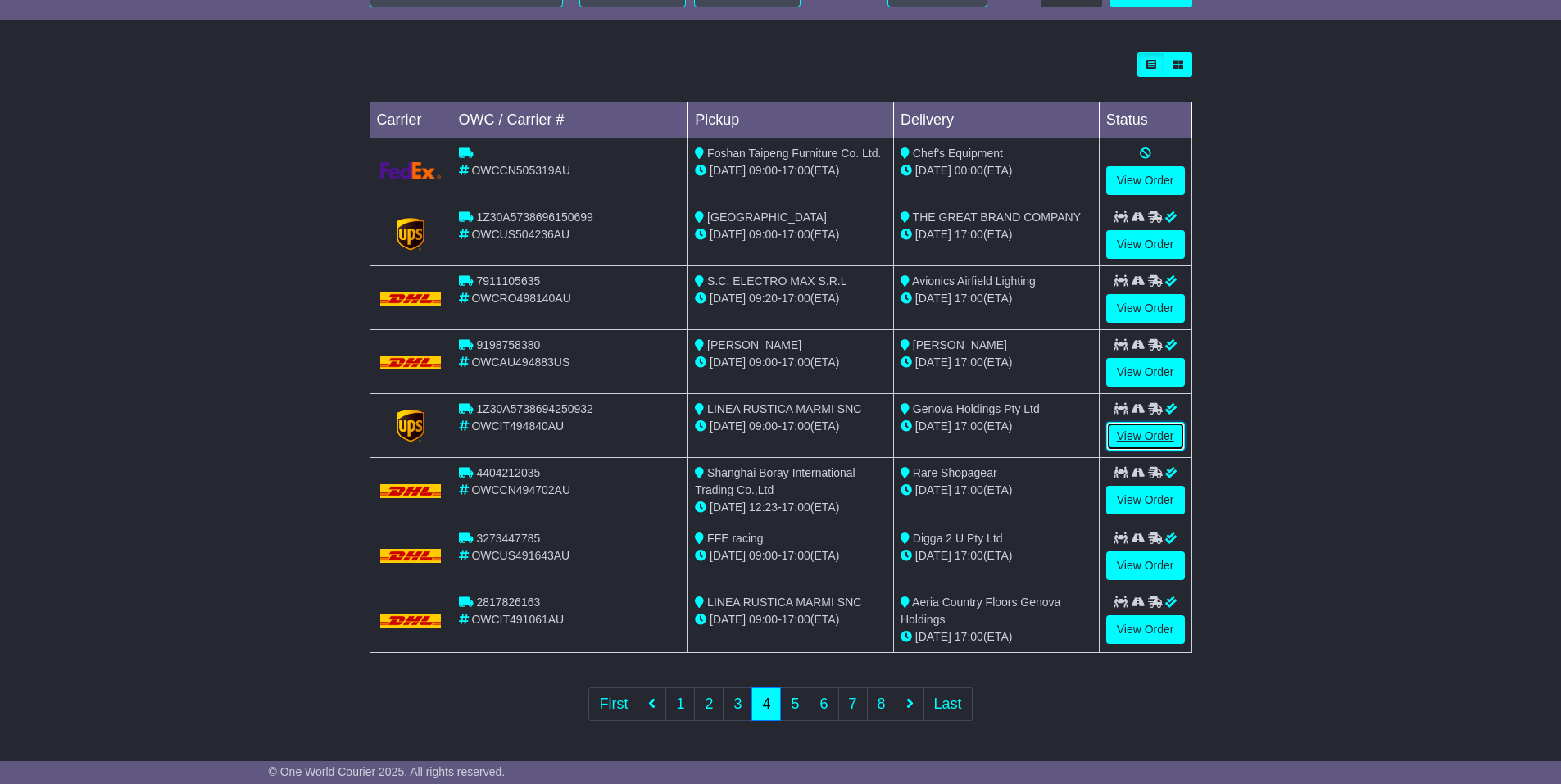
click at [1136, 435] on link "View Order" at bounding box center [1146, 436] width 79 height 29
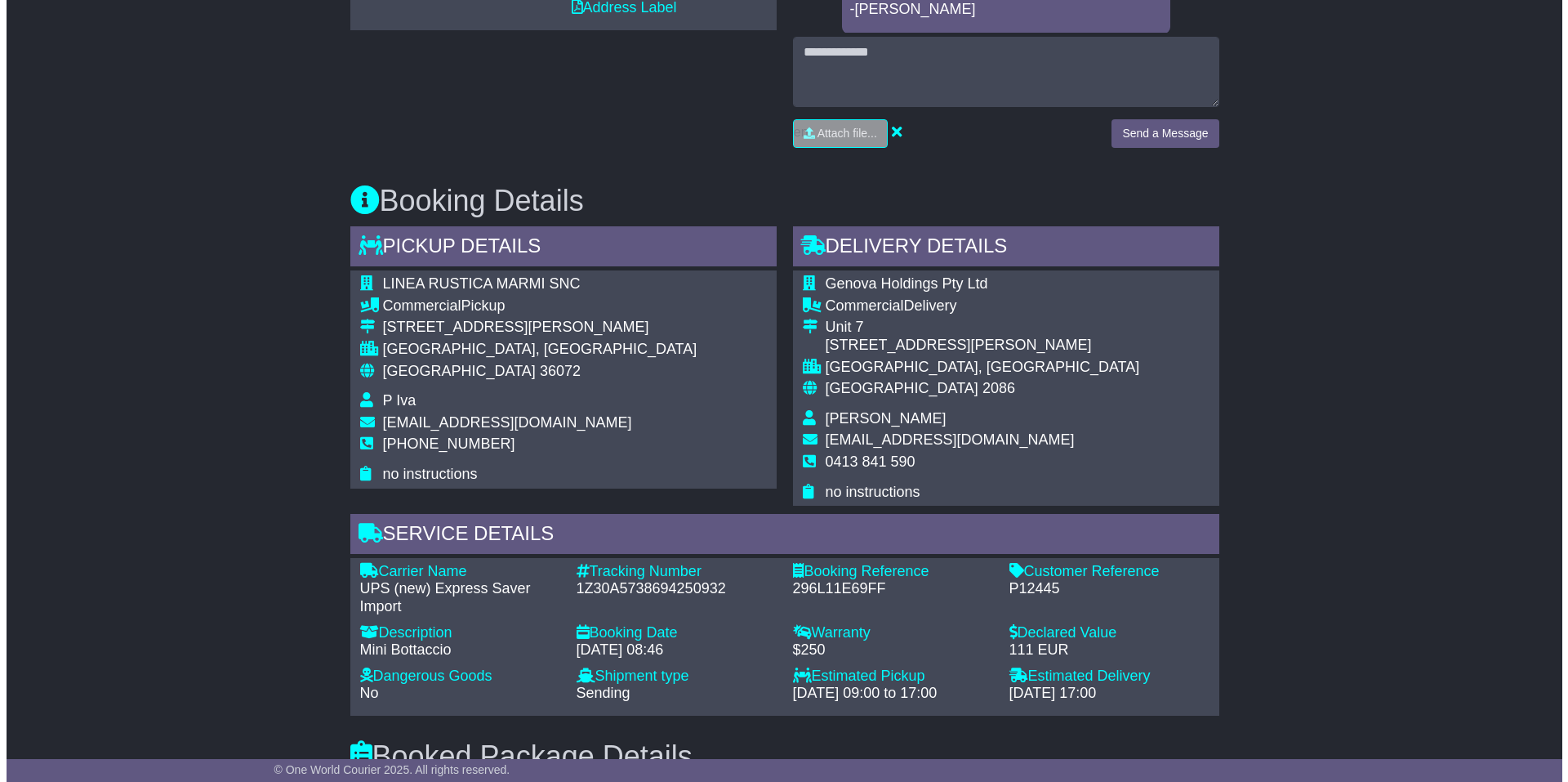
scroll to position [817, 0]
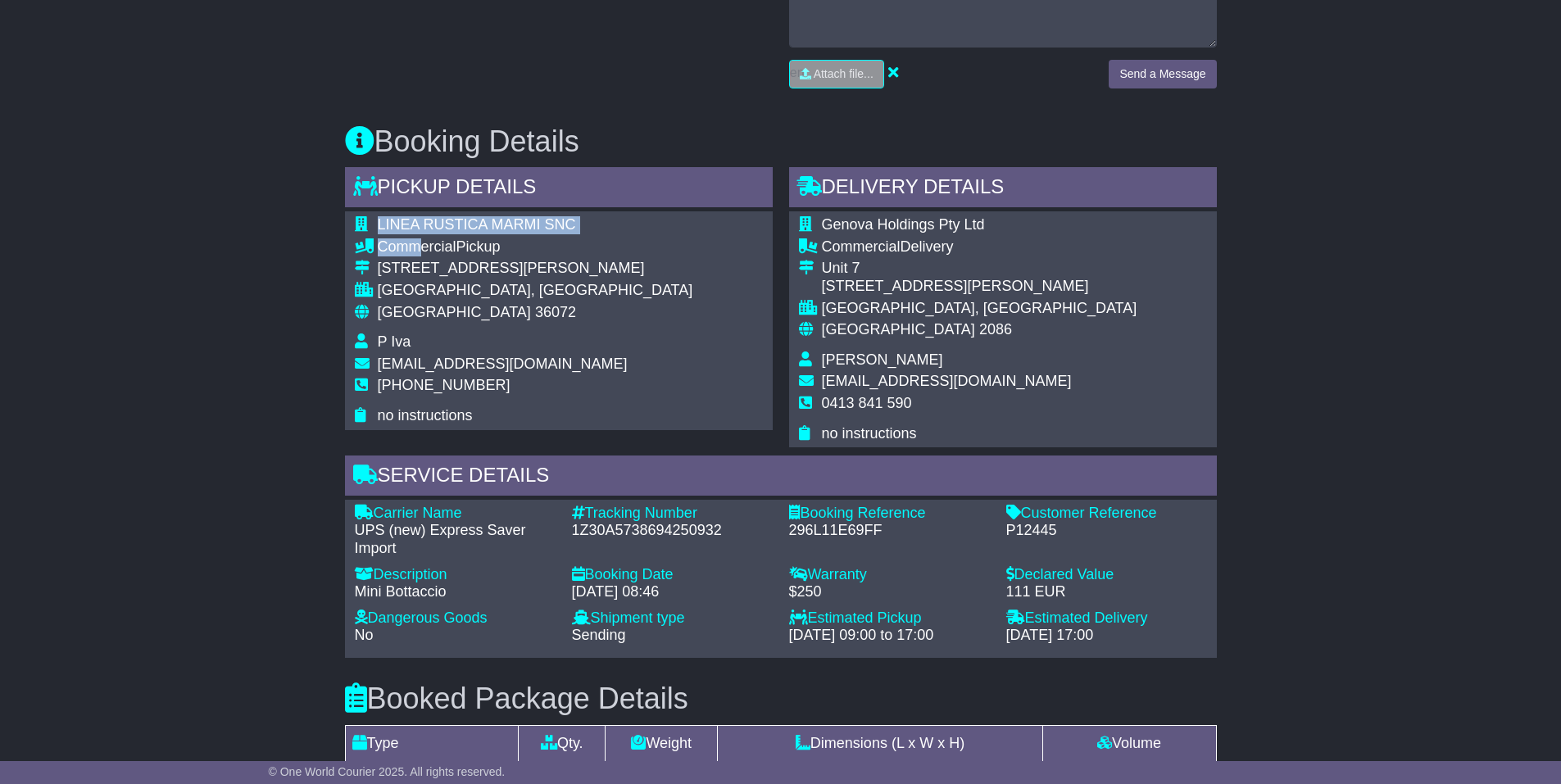
drag, startPoint x: 531, startPoint y: 229, endPoint x: 419, endPoint y: 239, distance: 112.4
click at [418, 239] on div "LINEA RUSTICA MARMI SNC Commercial Pickup [STREET_ADDRESS][PERSON_NAME] [GEOGRA…" at bounding box center [559, 320] width 428 height 218
click at [469, 248] on div "Commercial Pickup" at bounding box center [536, 247] width 315 height 18
click at [586, 332] on div "LINEA RUSTICA MARMI SNC Commercial Pickup [STREET_ADDRESS][PERSON_NAME] [GEOGRA…" at bounding box center [559, 320] width 428 height 218
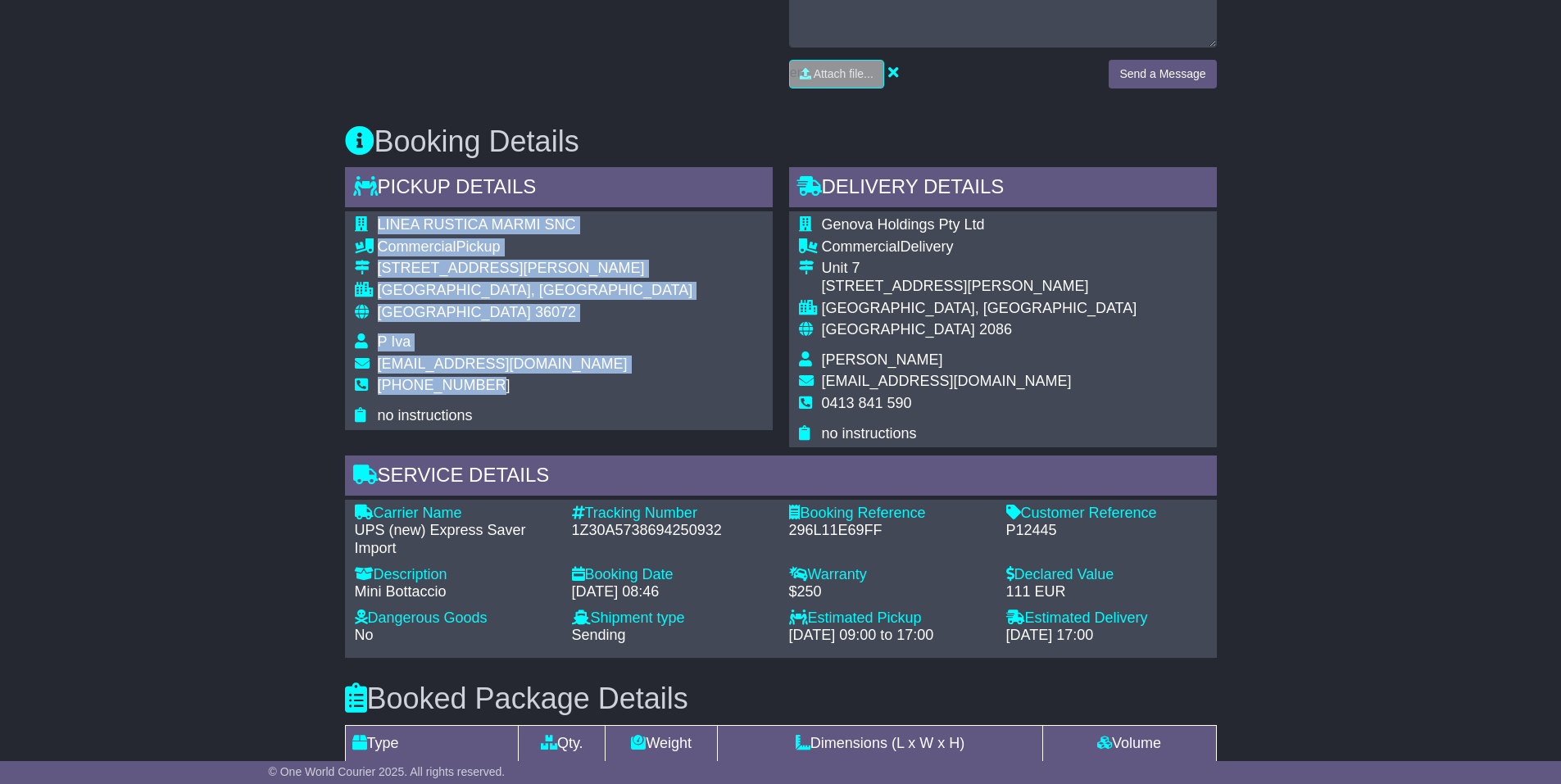
drag, startPoint x: 376, startPoint y: 222, endPoint x: 506, endPoint y: 389, distance: 211.6
click at [506, 389] on tbody "LINEA RUSTICA MARMI SNC Commercial Pickup [STREET_ADDRESS][PERSON_NAME] [GEOGRA…" at bounding box center [524, 320] width 339 height 208
copy tbody "LINEA RUSTICA MARMI SNC Commercial Pickup [STREET_ADDRESS][GEOGRAPHIC_DATA][PER…"
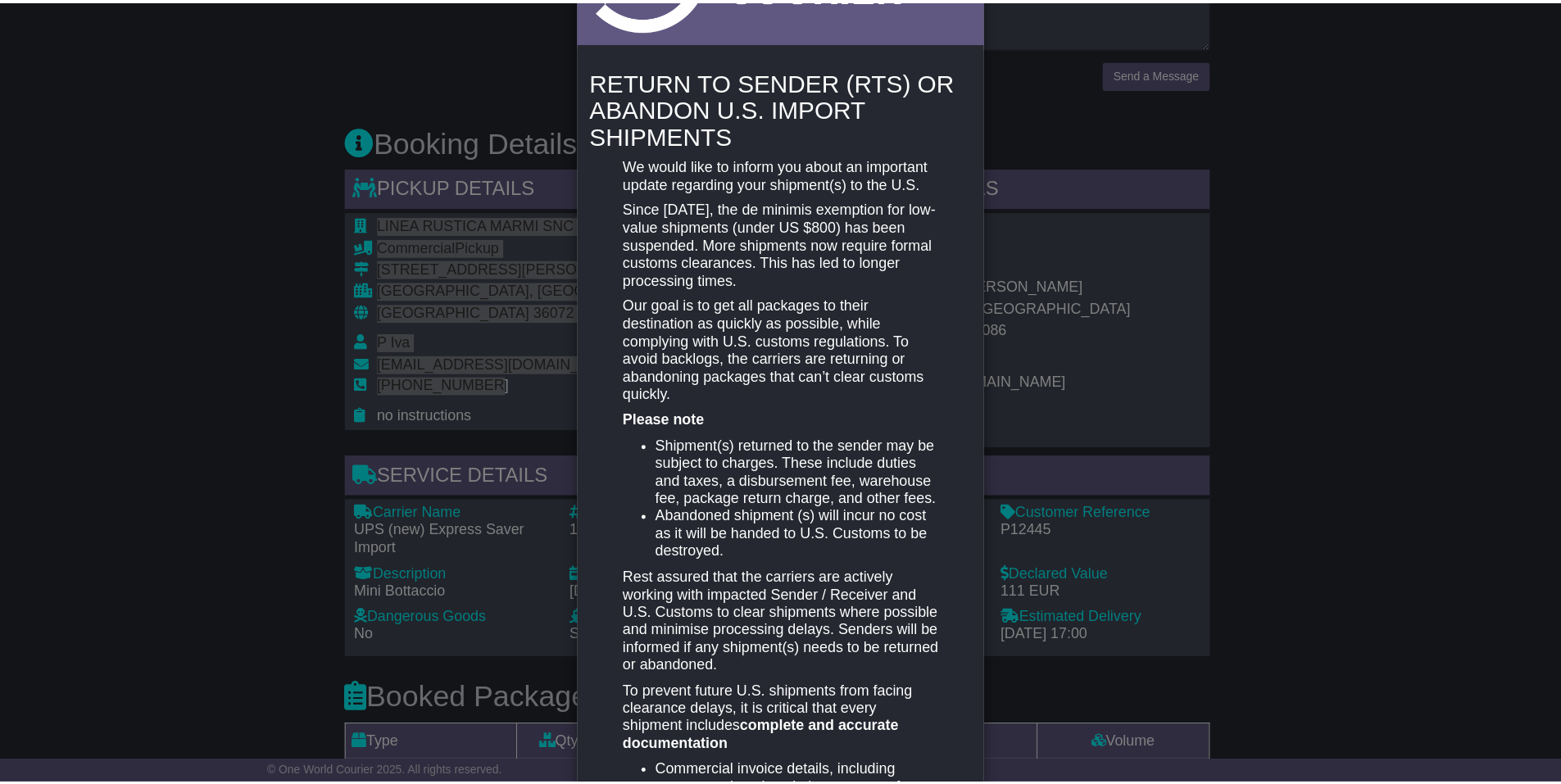
scroll to position [0, 0]
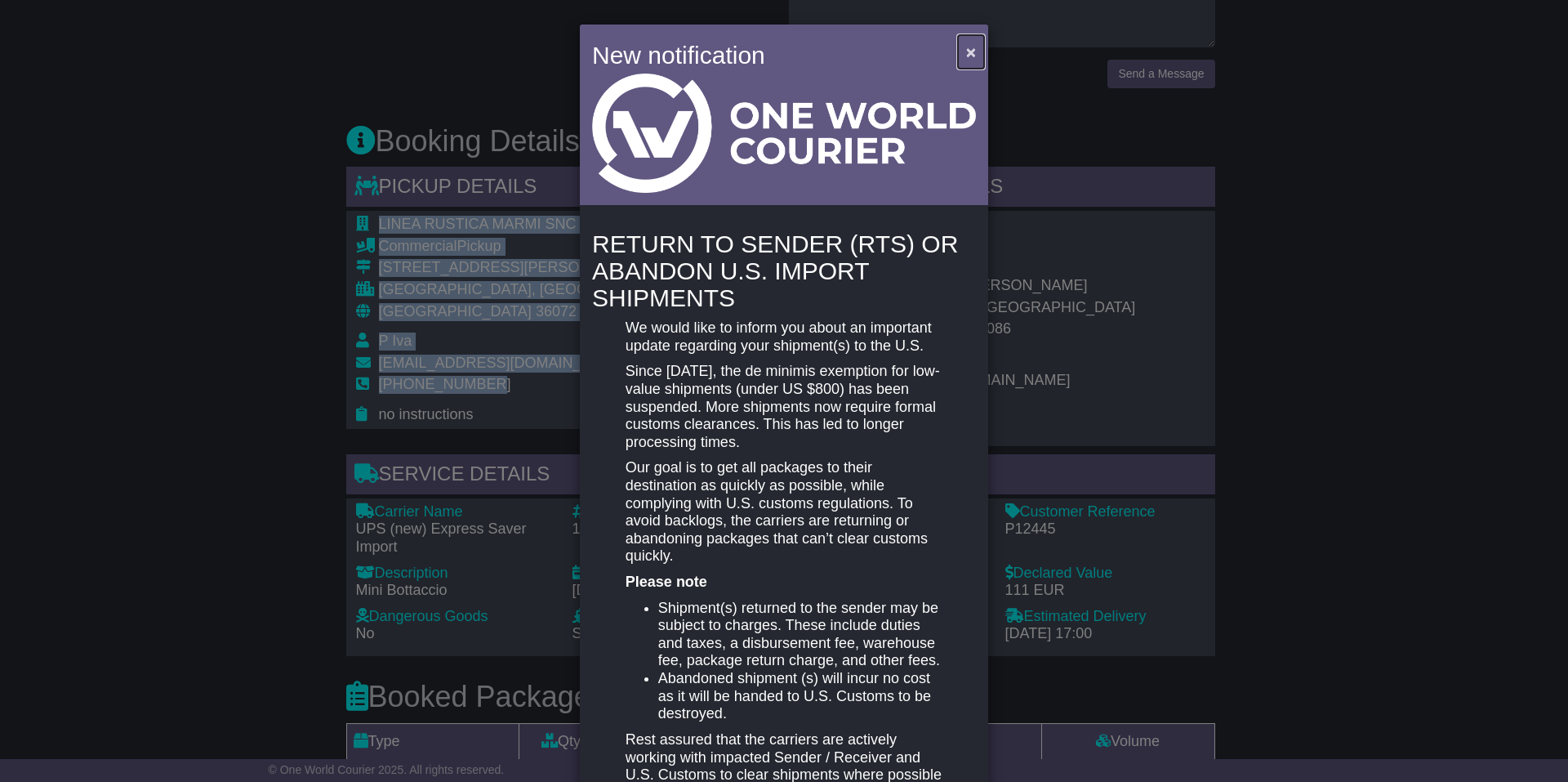
click at [967, 56] on span "×" at bounding box center [970, 52] width 10 height 19
click at [968, 51] on span "×" at bounding box center [970, 52] width 10 height 19
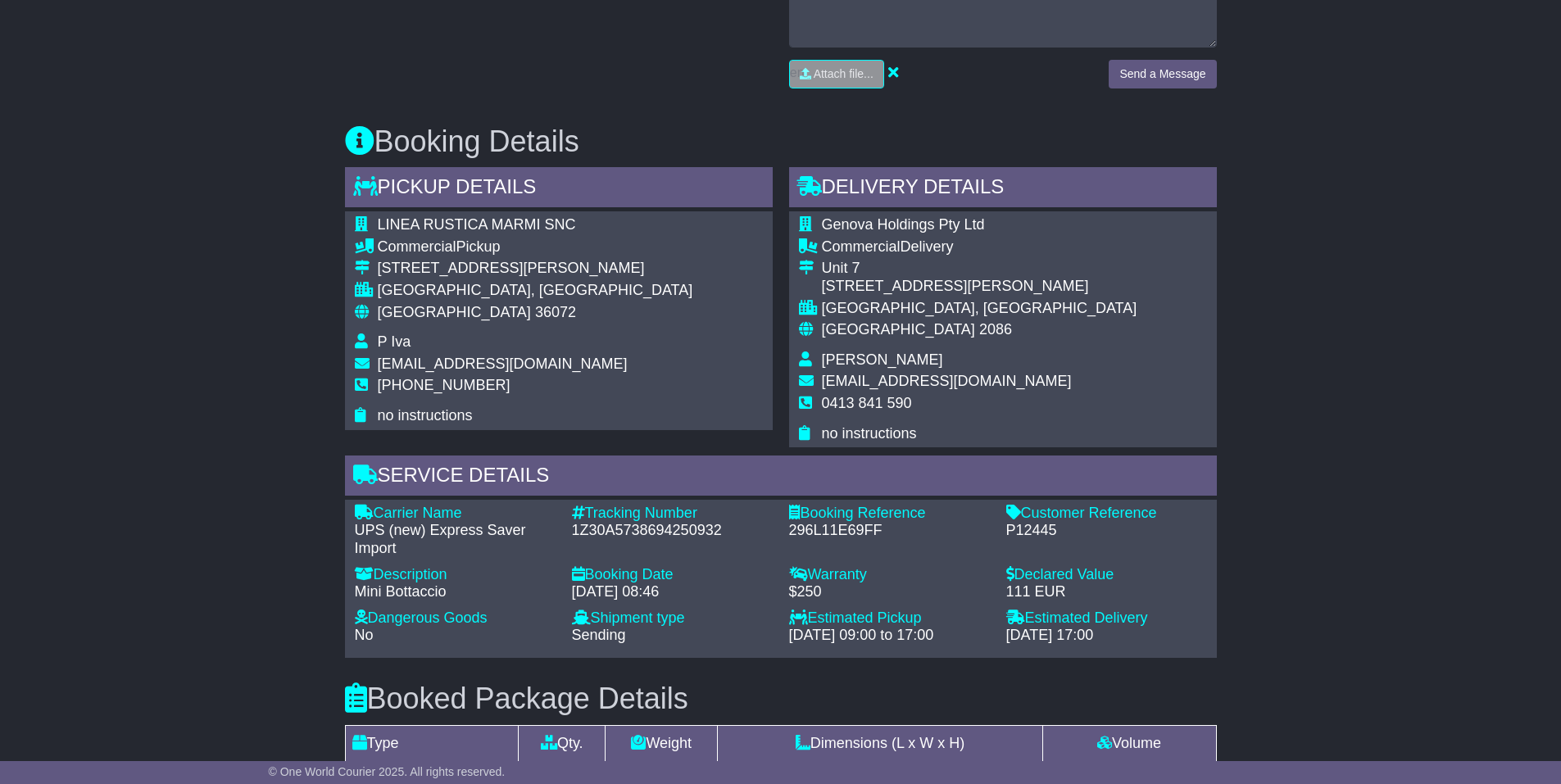
click at [296, 131] on div "Email Download Tracking Pricing Insurance" at bounding box center [780, 410] width 1561 height 1884
